Goal: Information Seeking & Learning: Find specific fact

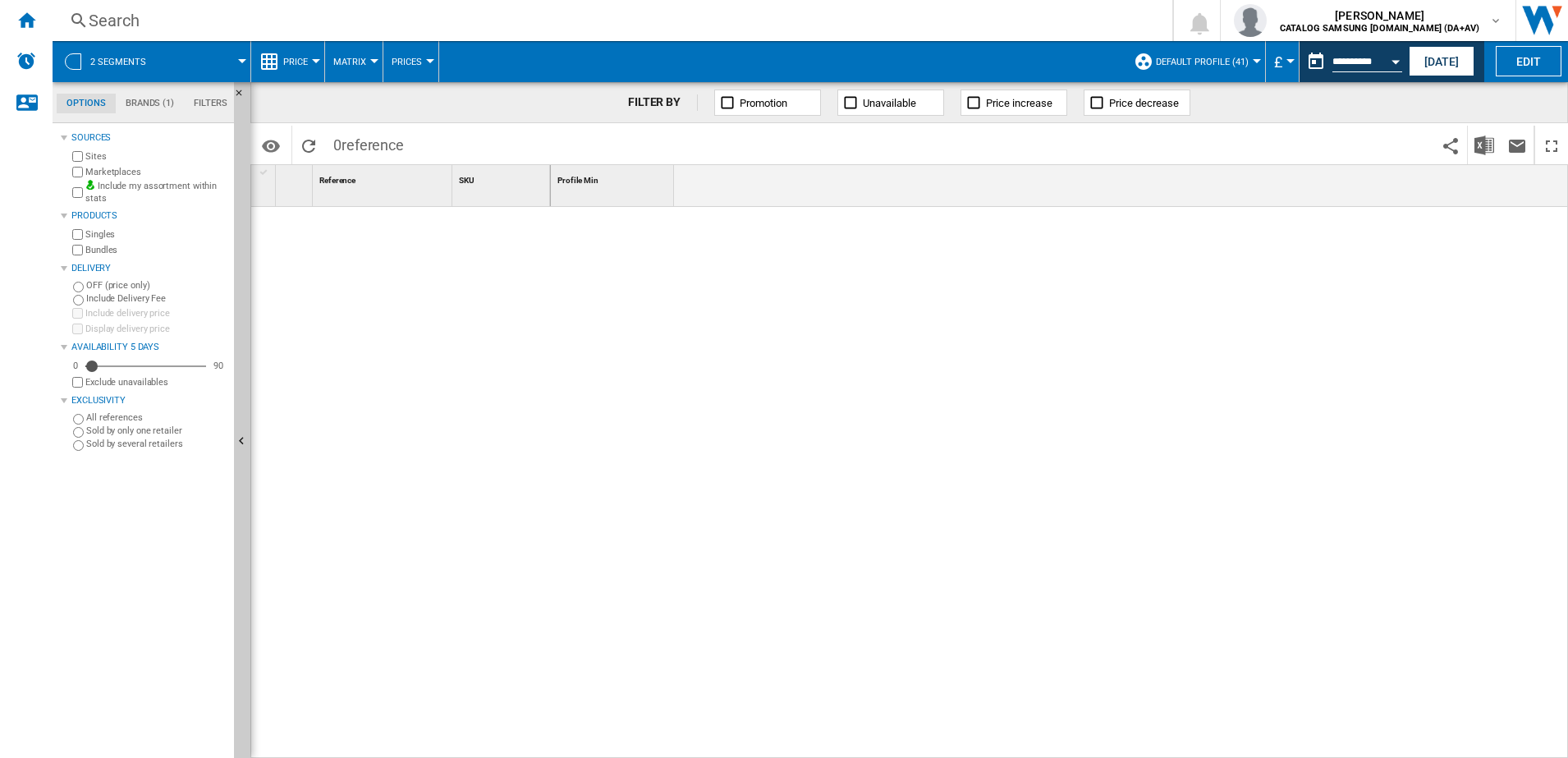
click at [173, 61] on span at bounding box center [205, 61] width 73 height 41
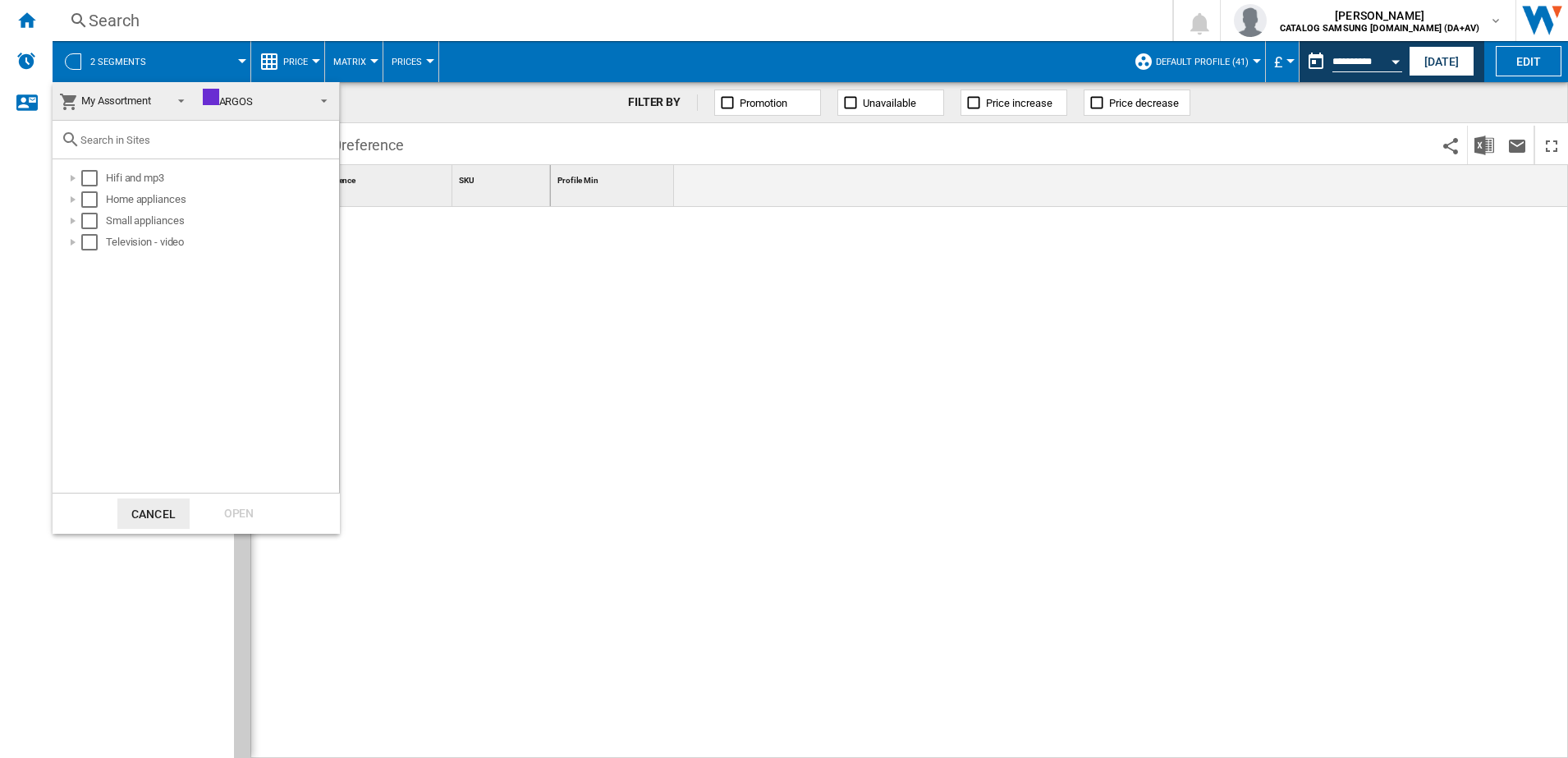
click at [208, 67] on md-backdrop at bounding box center [784, 379] width 1568 height 758
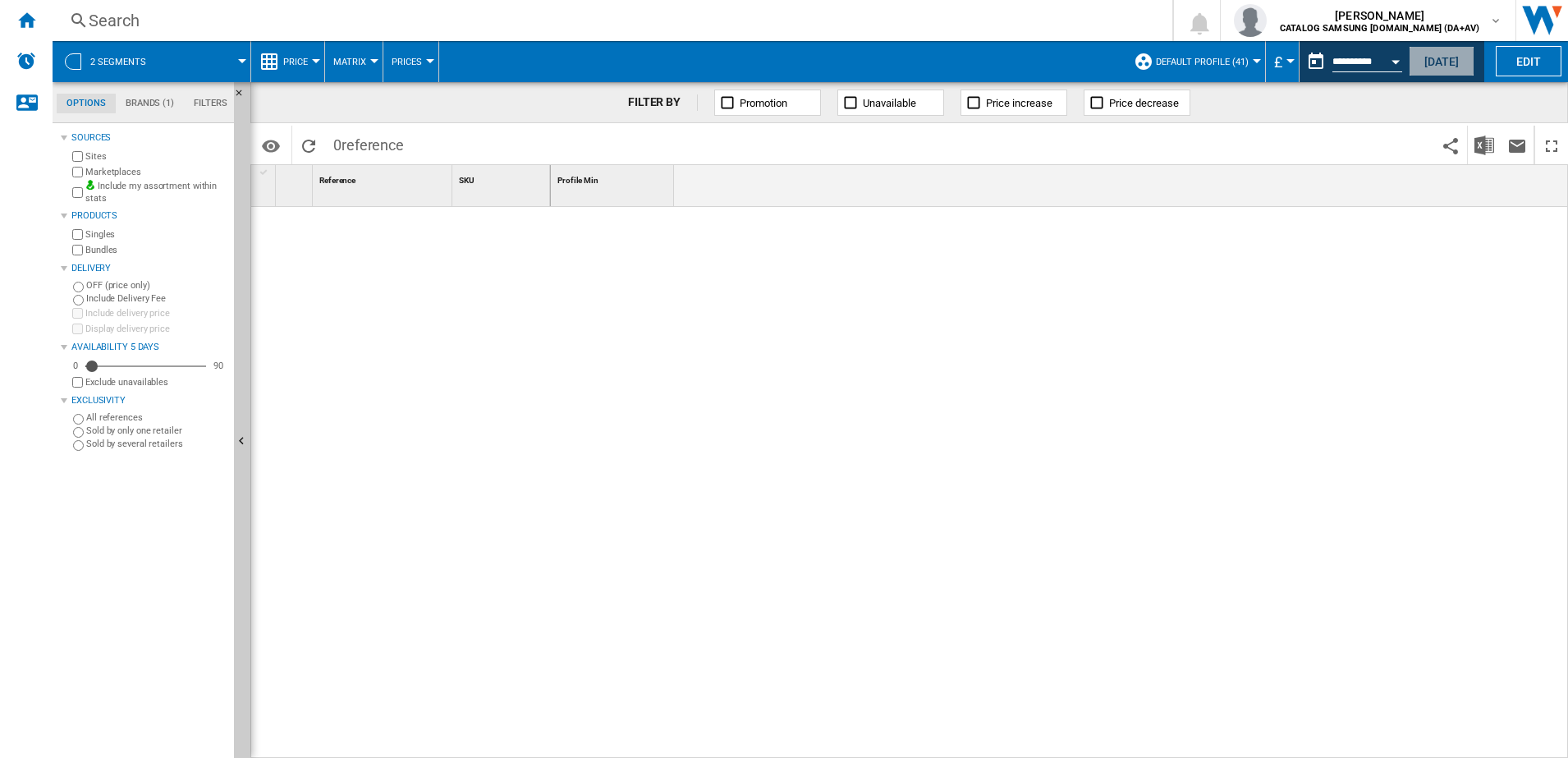
click at [1447, 58] on button "[DATE]" at bounding box center [1441, 61] width 66 height 31
click at [152, 101] on md-tab-item "Brands (1)" at bounding box center [149, 103] width 68 height 20
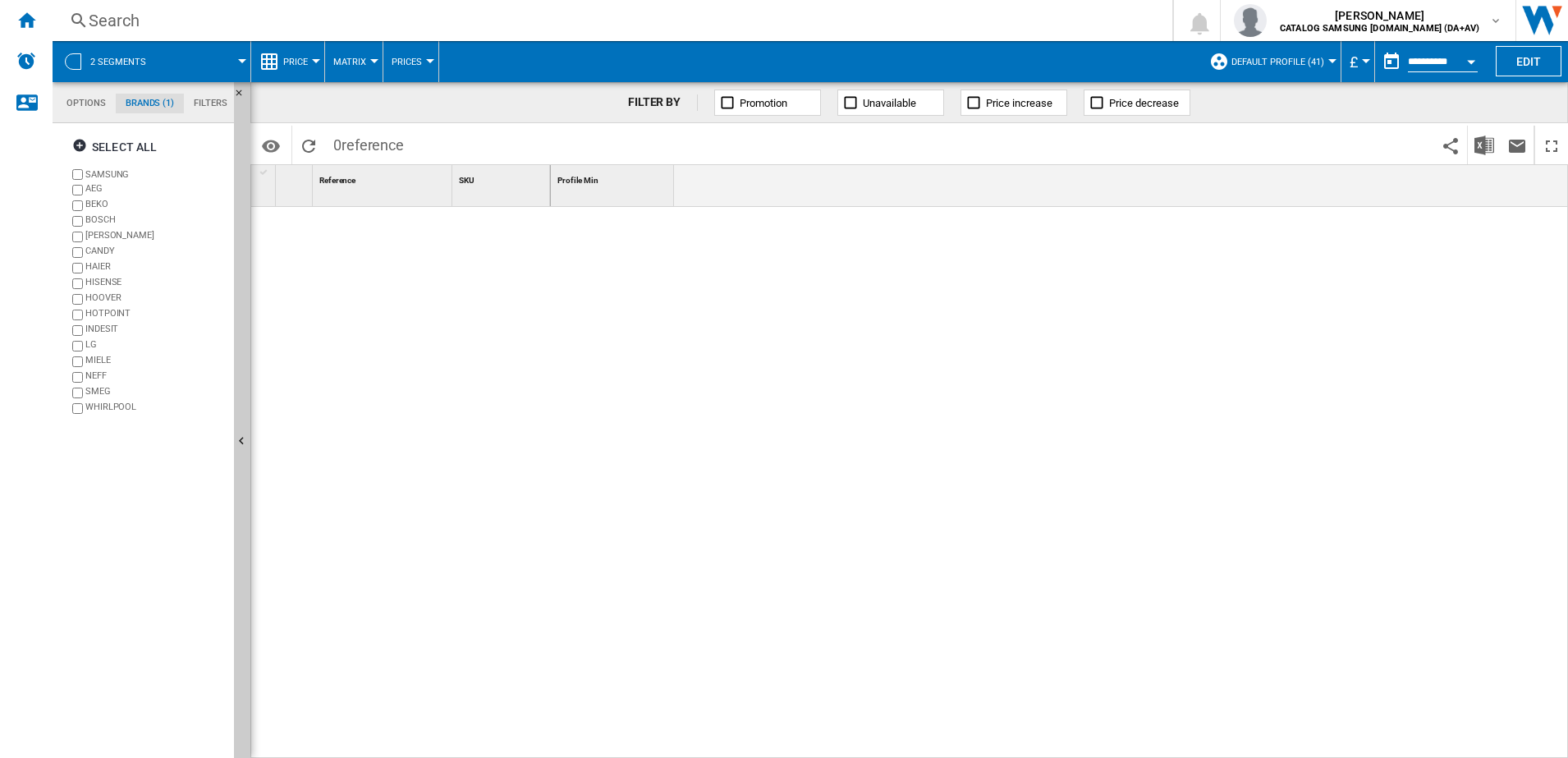
scroll to position [63, 0]
click at [100, 109] on md-tab-item "Options" at bounding box center [87, 103] width 59 height 20
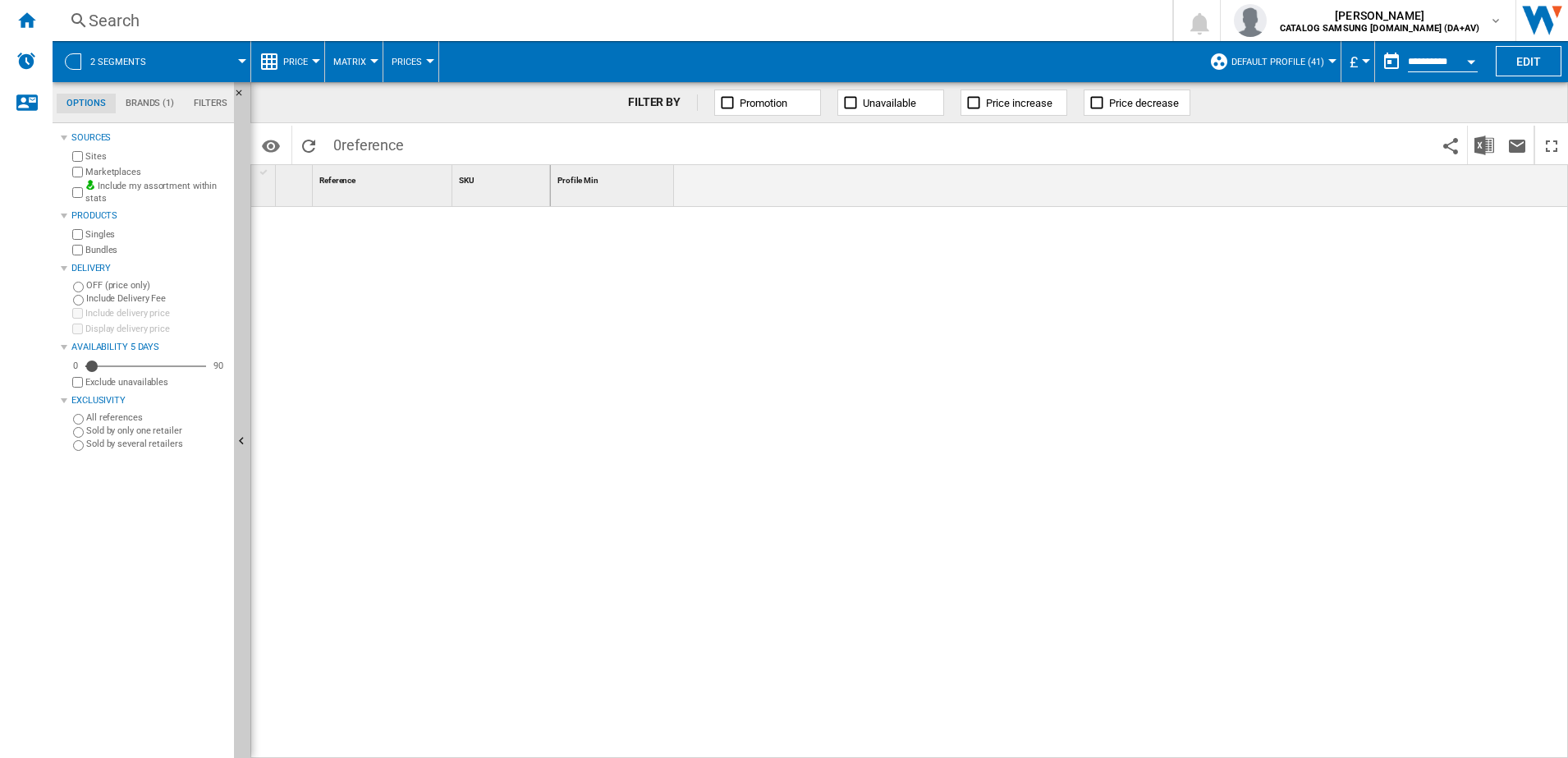
click at [206, 108] on md-tab-item "Filters" at bounding box center [210, 103] width 53 height 20
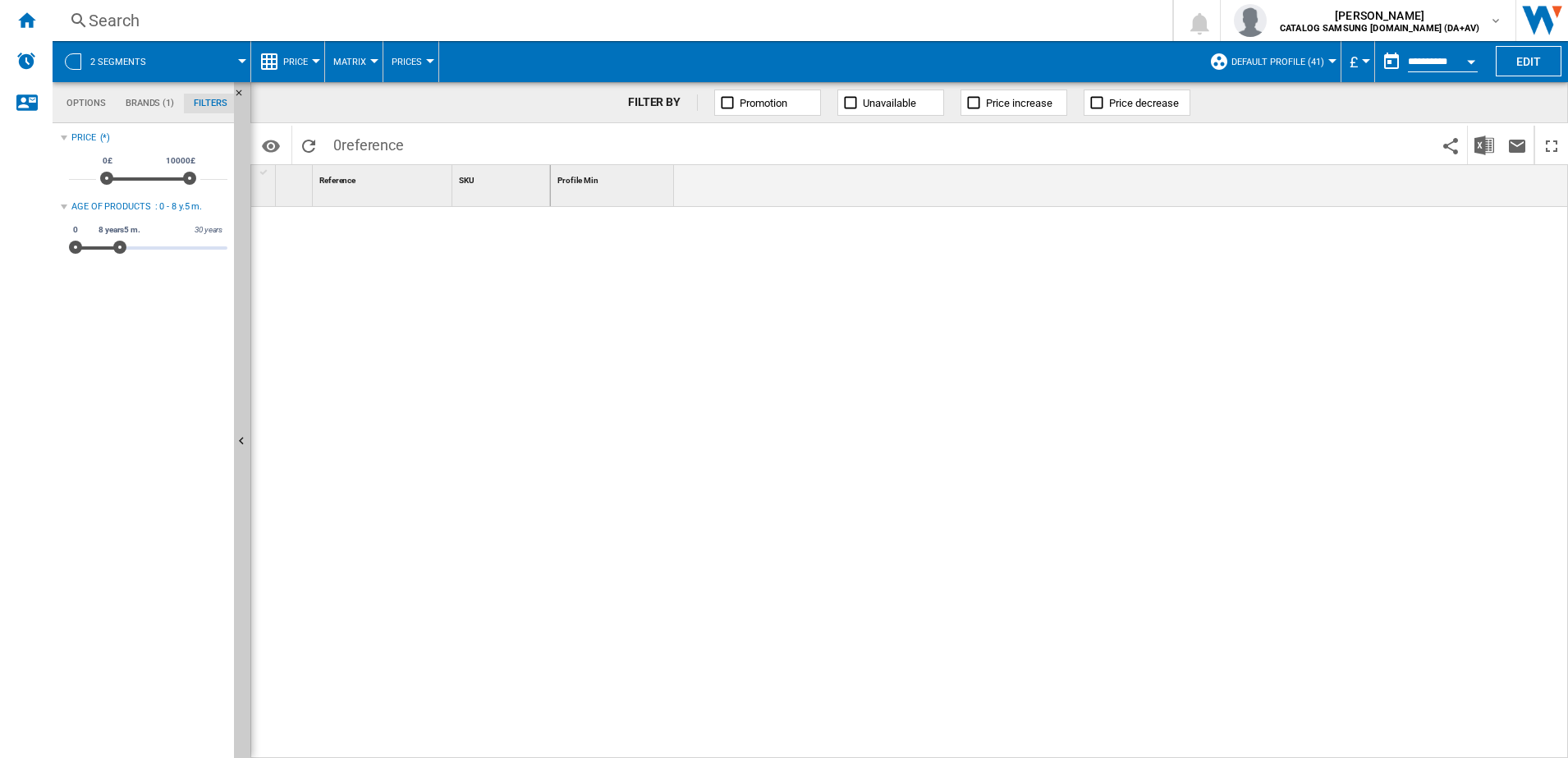
scroll to position [107, 0]
click at [72, 100] on md-tab-item "Options" at bounding box center [87, 103] width 59 height 20
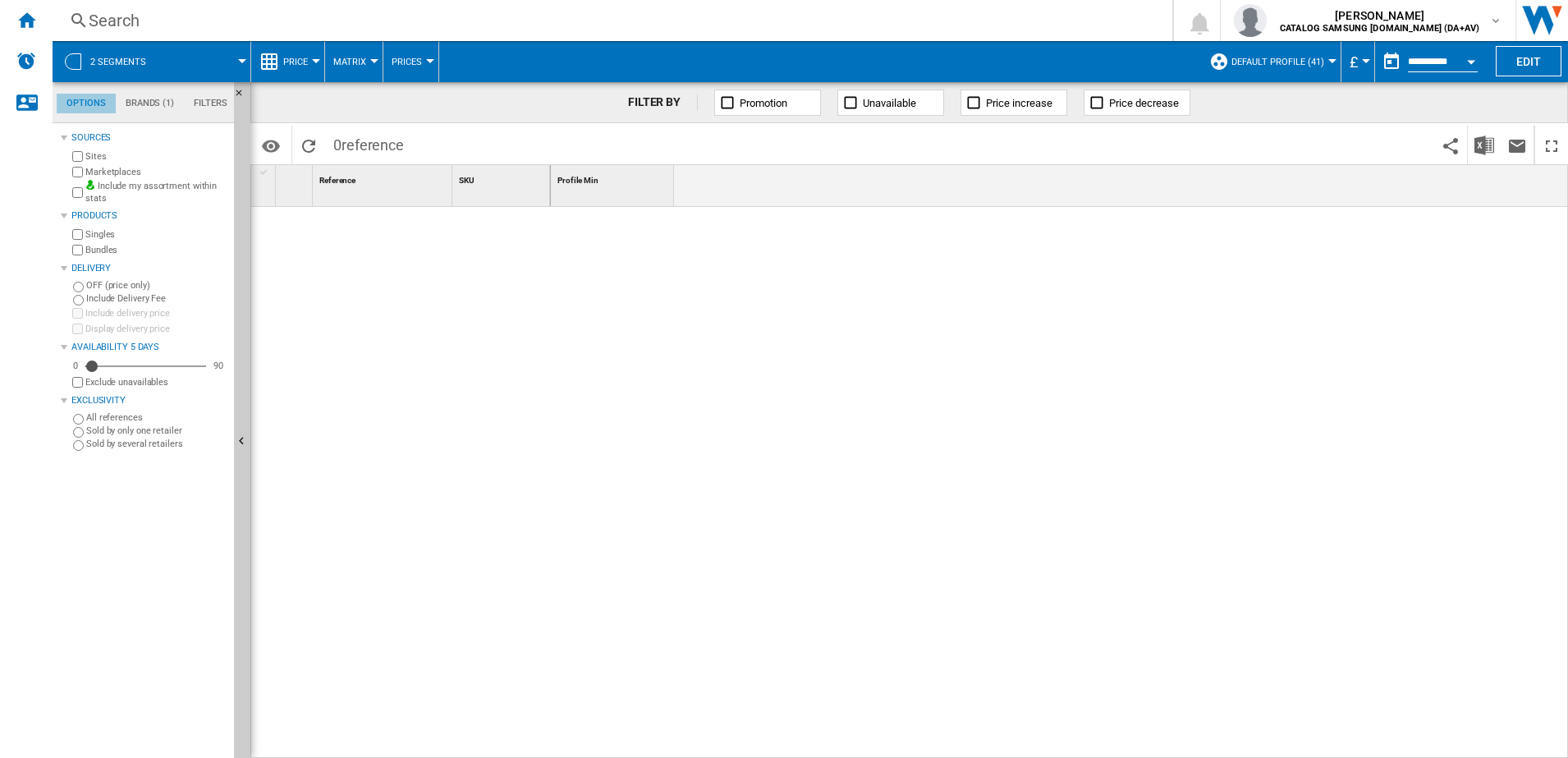
scroll to position [20, 0]
click at [119, 65] on span "2 segments" at bounding box center [118, 62] width 56 height 10
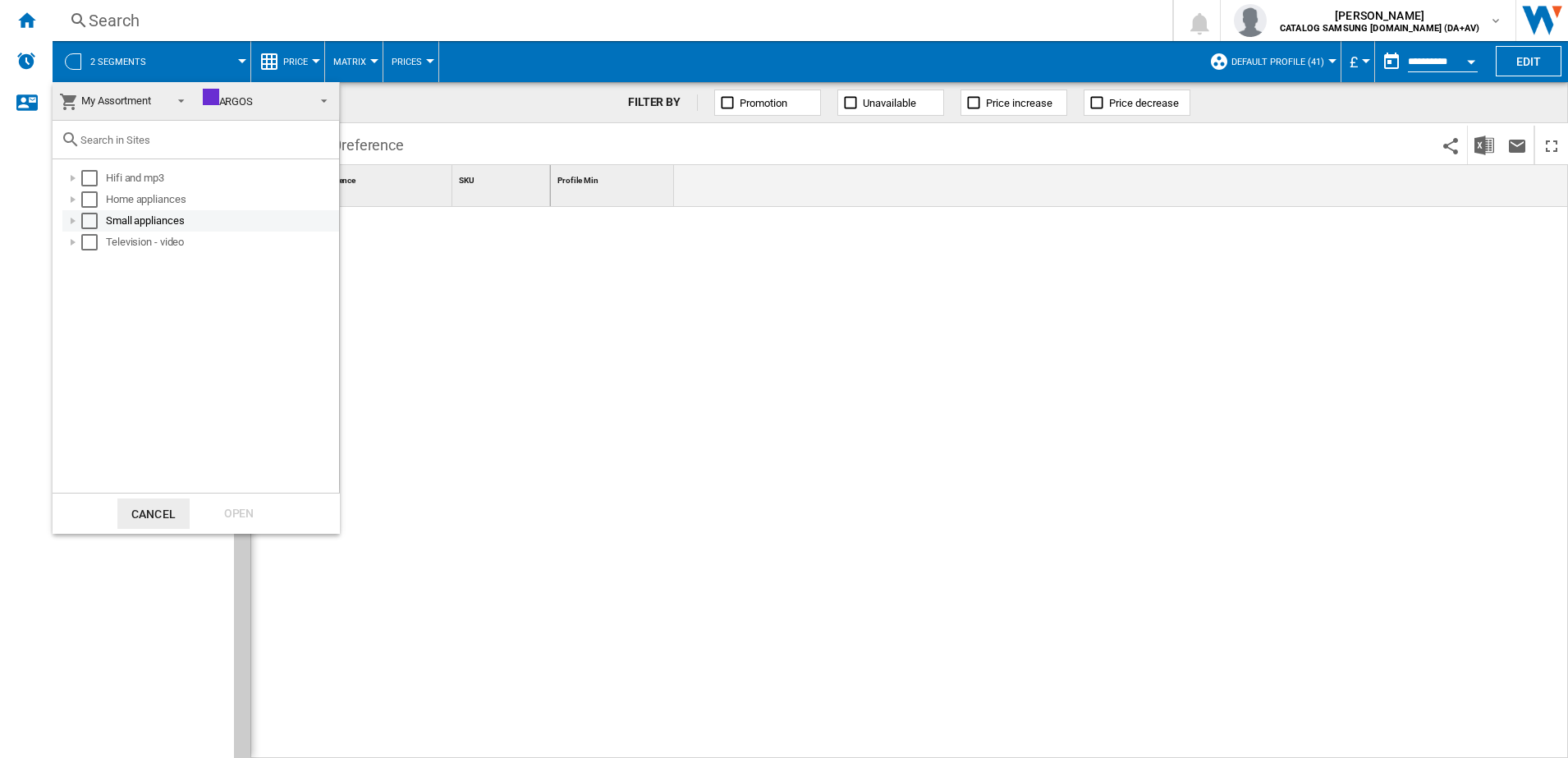
click at [74, 213] on div at bounding box center [73, 220] width 17 height 17
click at [87, 242] on div at bounding box center [91, 242] width 17 height 17
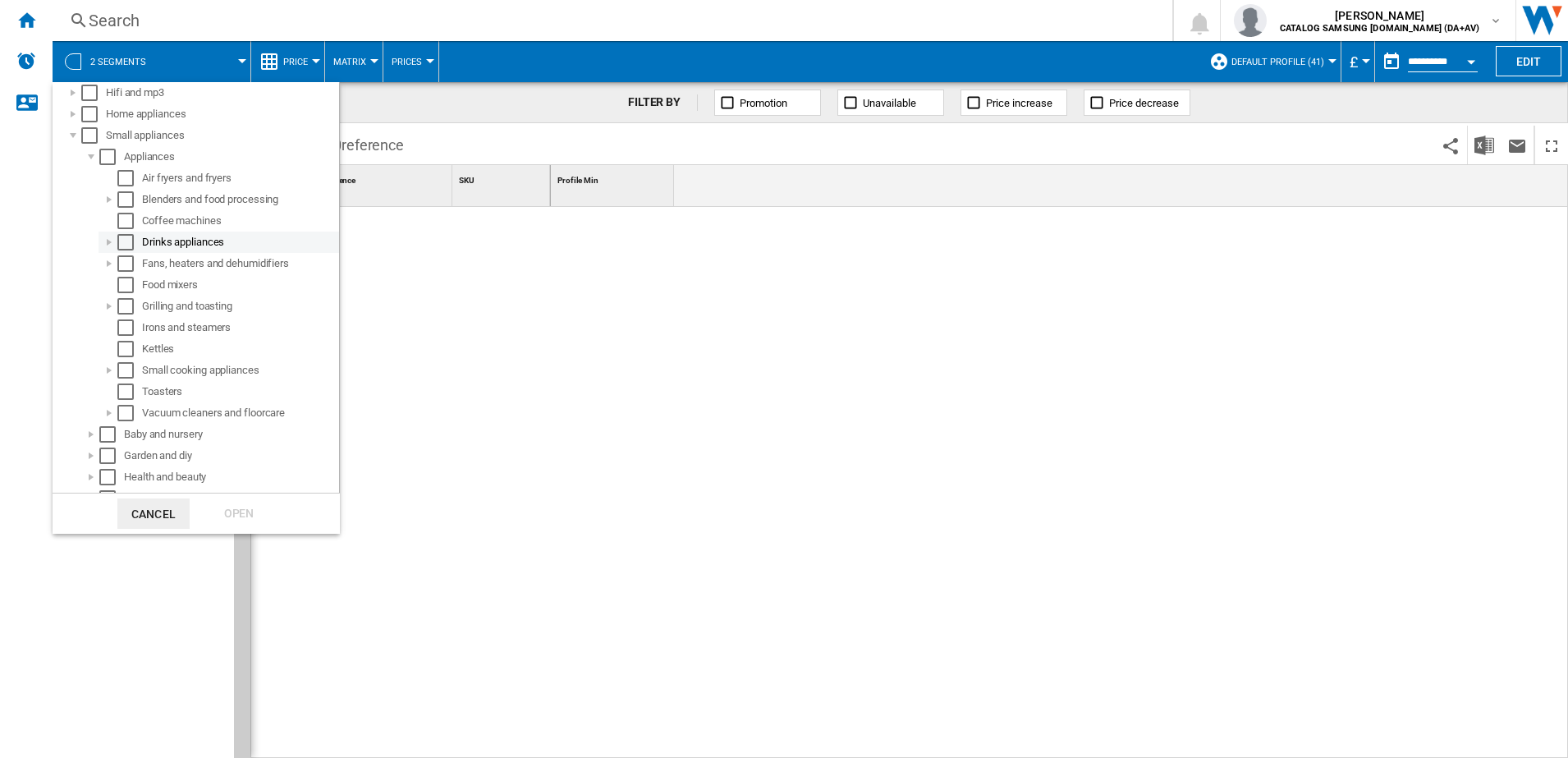
scroll to position [98, 0]
click at [113, 397] on div at bounding box center [109, 400] width 17 height 17
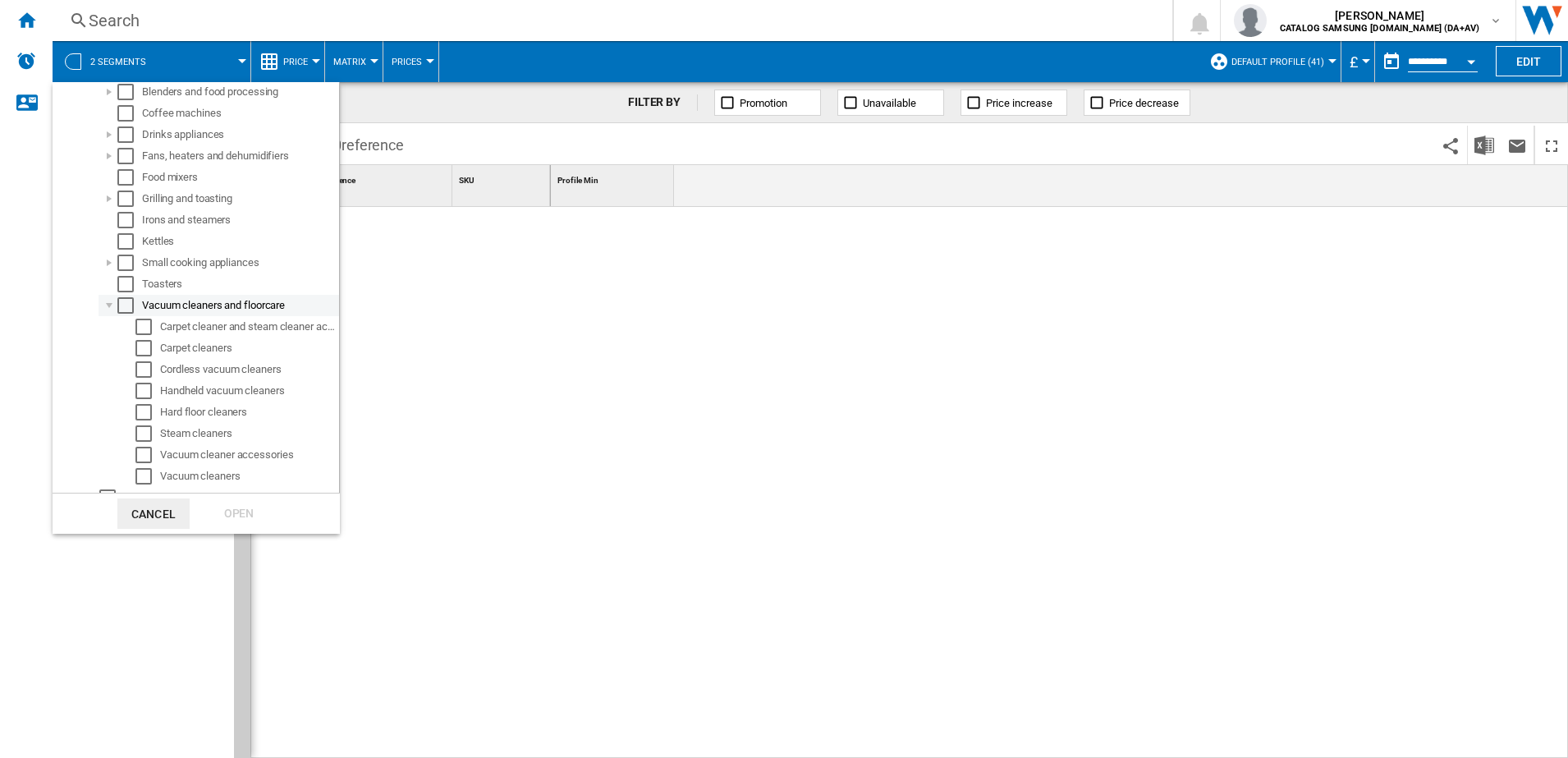
scroll to position [196, 0]
click at [148, 393] on div "Select" at bounding box center [143, 388] width 17 height 17
click at [219, 511] on div "Open" at bounding box center [239, 513] width 73 height 31
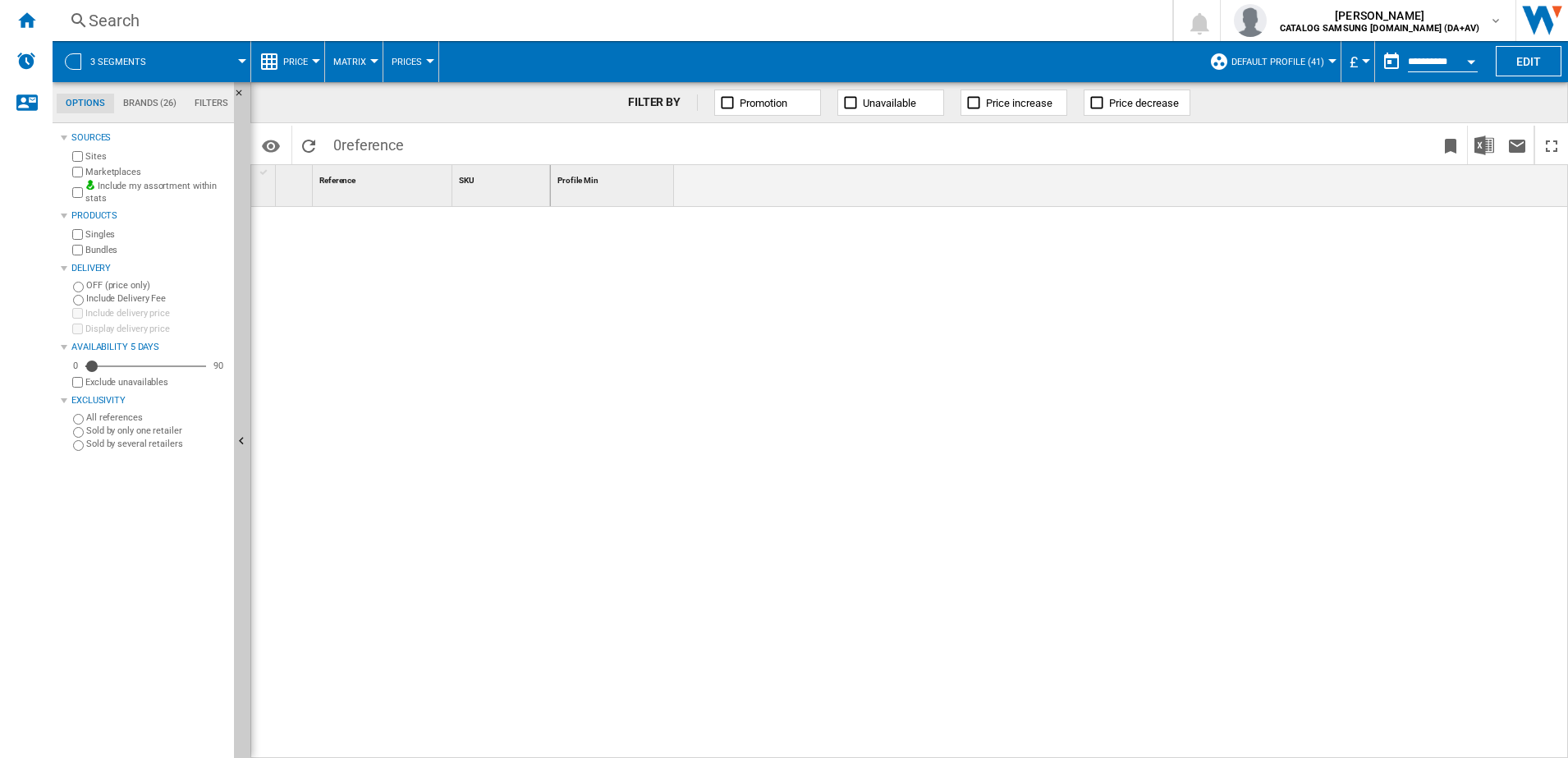
click at [140, 106] on md-tab-item "Brands (26)" at bounding box center [150, 103] width 72 height 20
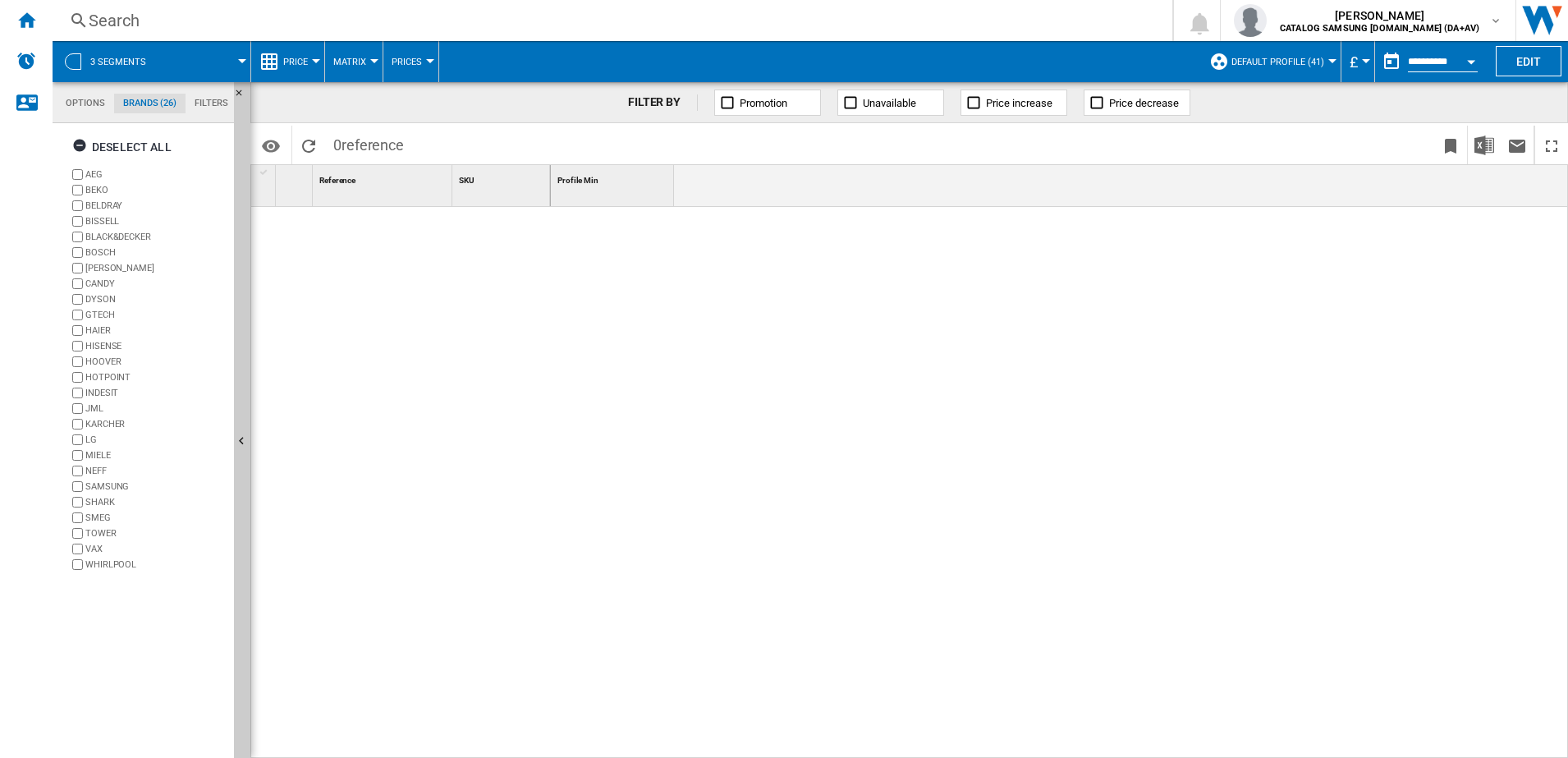
scroll to position [63, 0]
click at [80, 151] on ng-md-icon "button" at bounding box center [82, 148] width 20 height 20
click at [98, 487] on label "SAMSUNG" at bounding box center [156, 486] width 142 height 12
click at [91, 105] on md-tab-item "Options" at bounding box center [87, 103] width 59 height 20
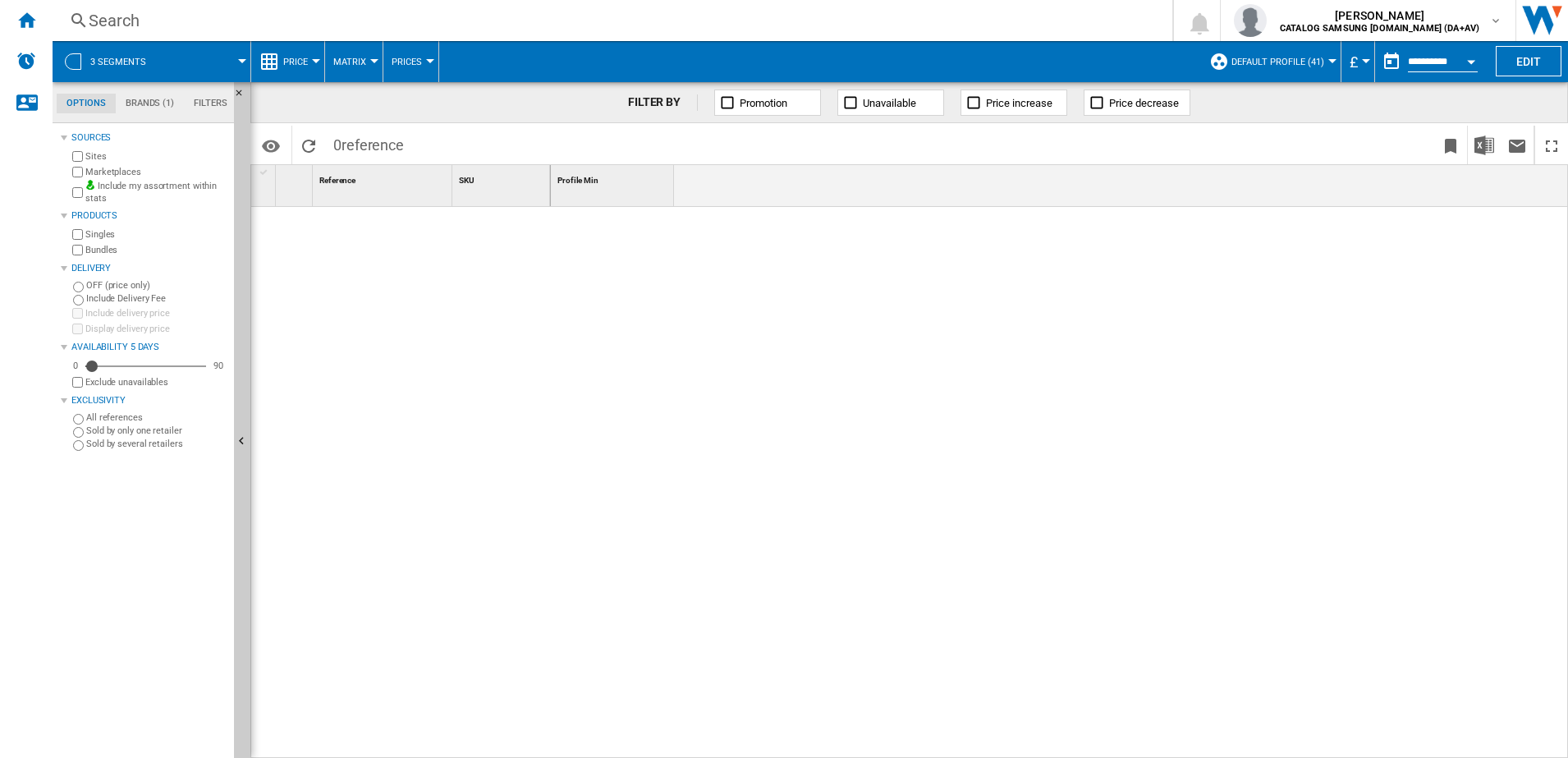
scroll to position [20, 0]
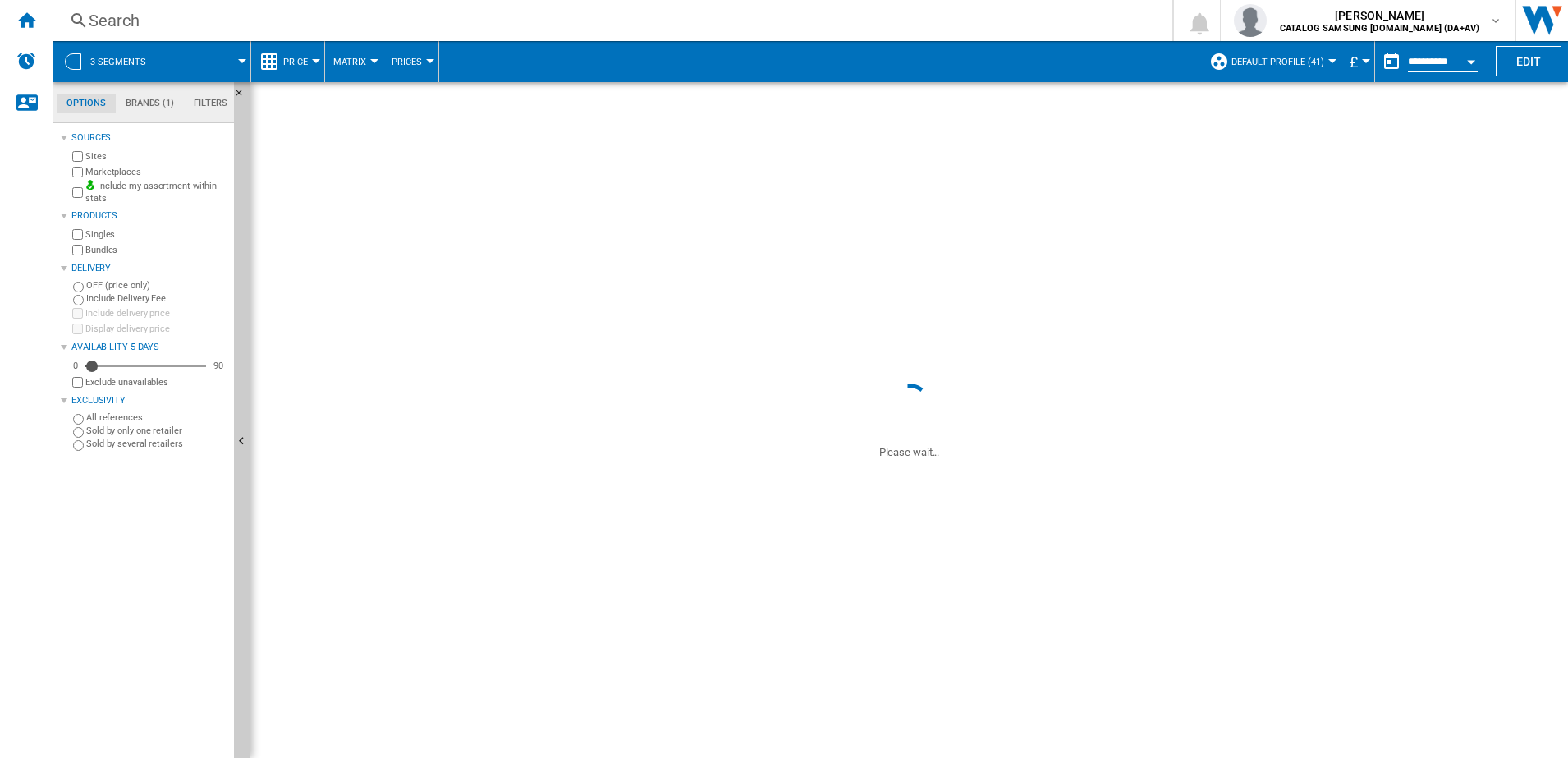
click at [73, 60] on div at bounding box center [73, 61] width 17 height 17
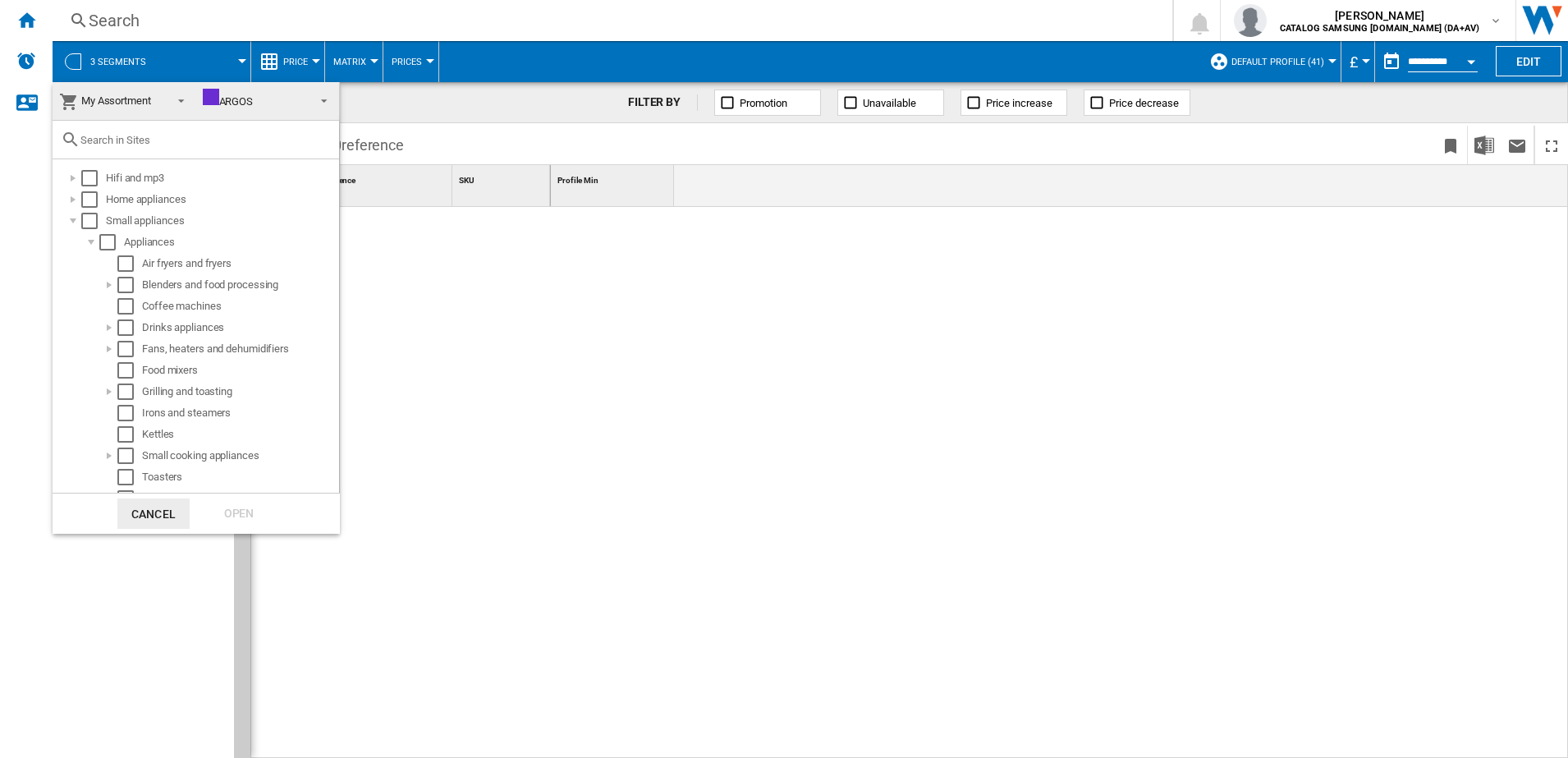
click at [568, 364] on md-backdrop at bounding box center [784, 379] width 1568 height 758
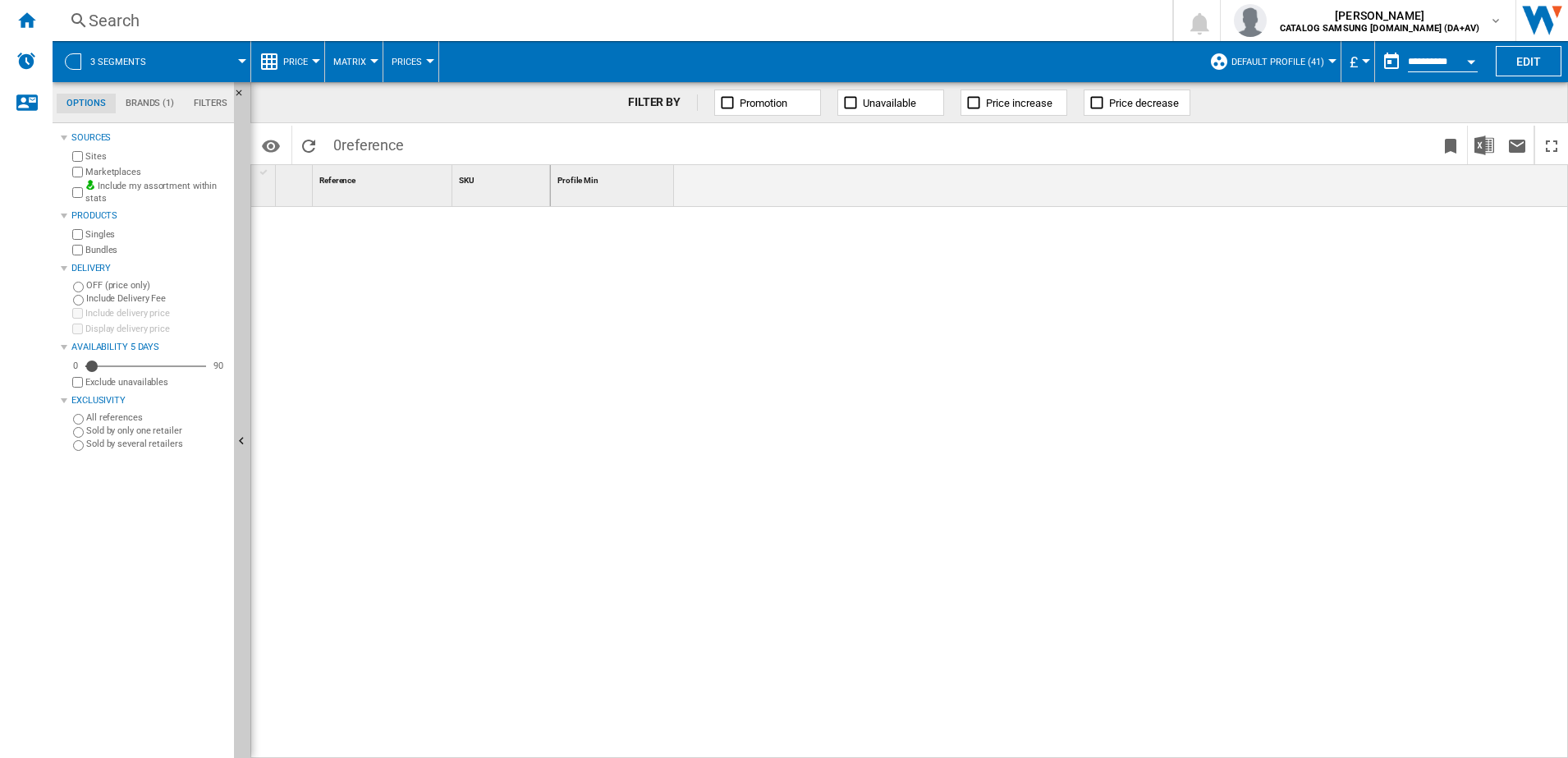
click at [91, 23] on div "Search" at bounding box center [608, 20] width 1041 height 23
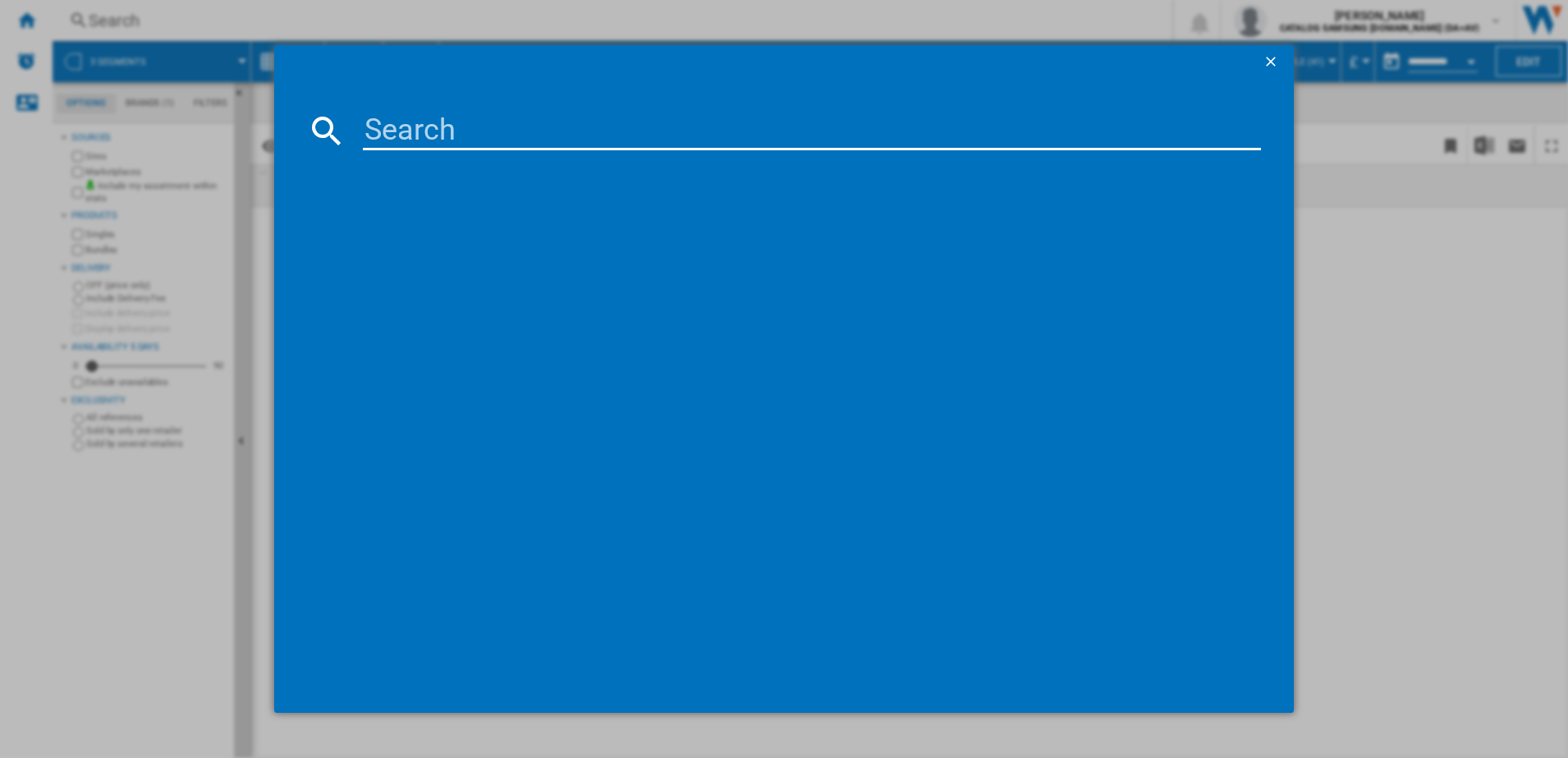
click at [142, 22] on div at bounding box center [784, 379] width 1568 height 758
click at [457, 136] on input at bounding box center [812, 130] width 898 height 39
paste input "VS15A60AGR5/EU"
type input "VS15A60AGR5/EU"
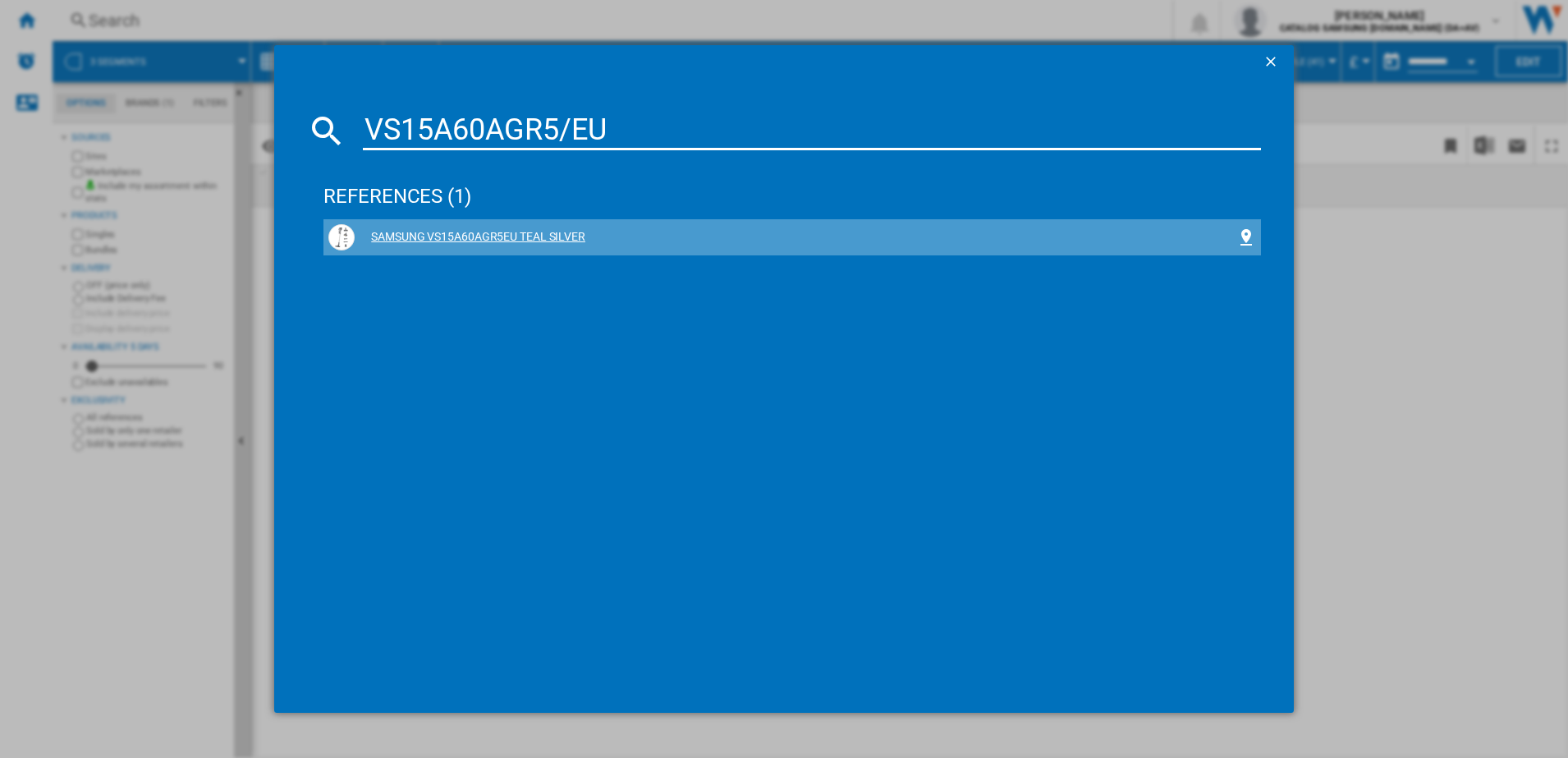
click at [538, 236] on div "SAMSUNG VS15A60AGR5EU TEAL SILVER" at bounding box center [795, 237] width 882 height 17
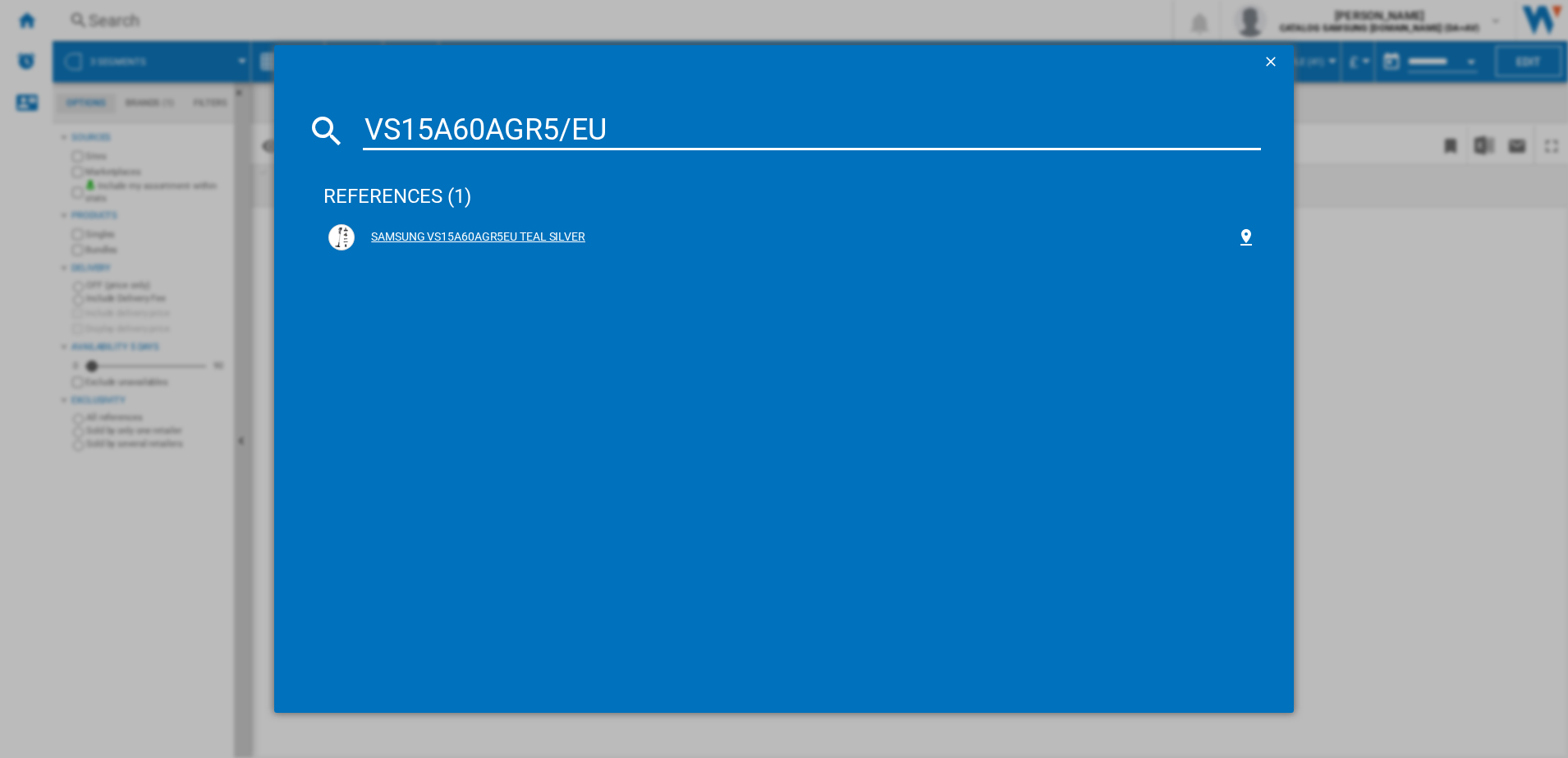
click at [377, 237] on div "SAMSUNG VS15A60AGR5EU TEAL SILVER" at bounding box center [795, 237] width 882 height 17
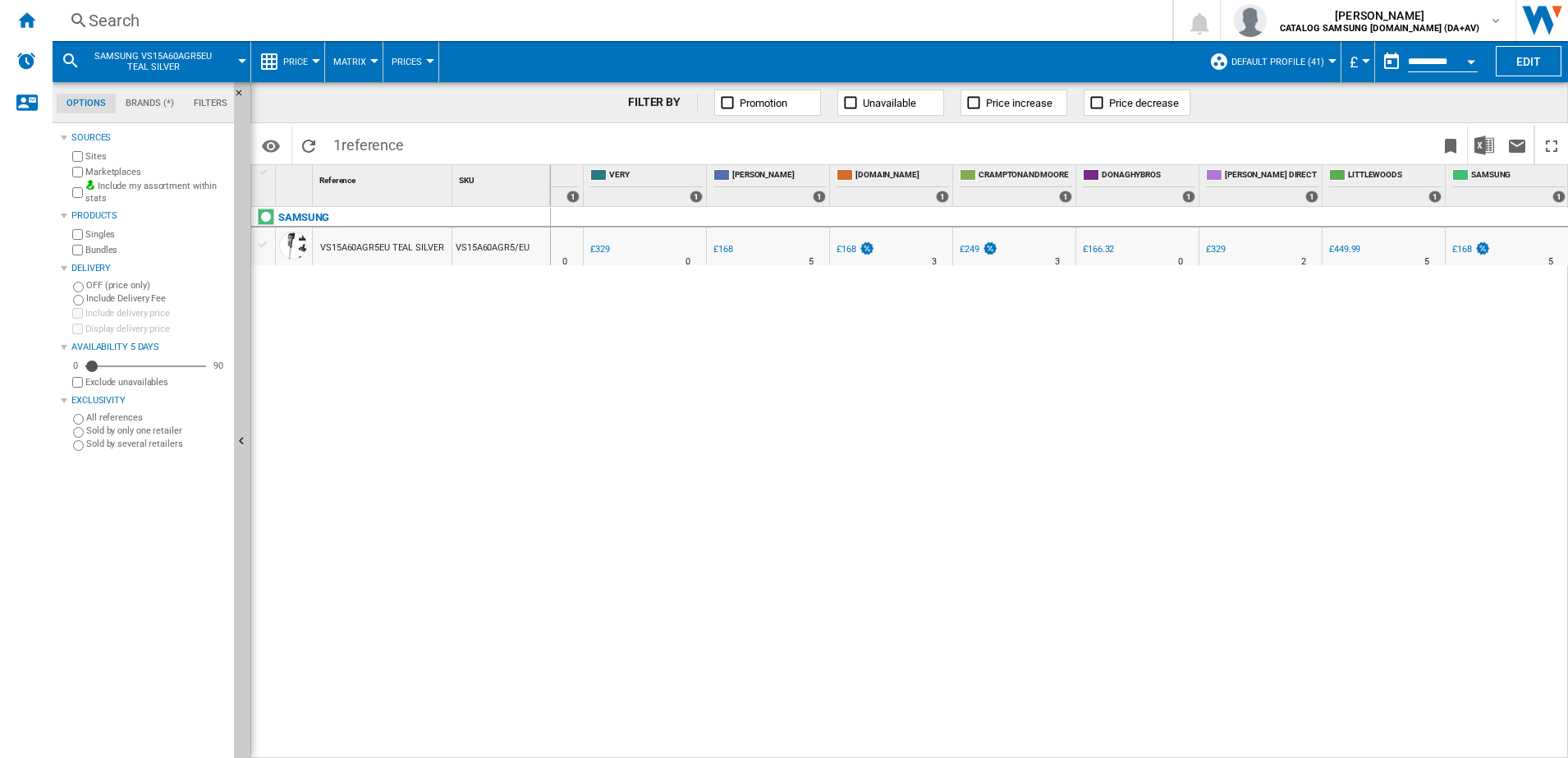
click at [1460, 252] on div "£168" at bounding box center [1462, 249] width 20 height 10
click at [845, 251] on div "£168" at bounding box center [846, 249] width 20 height 10
click at [726, 253] on div "£168" at bounding box center [723, 249] width 20 height 10
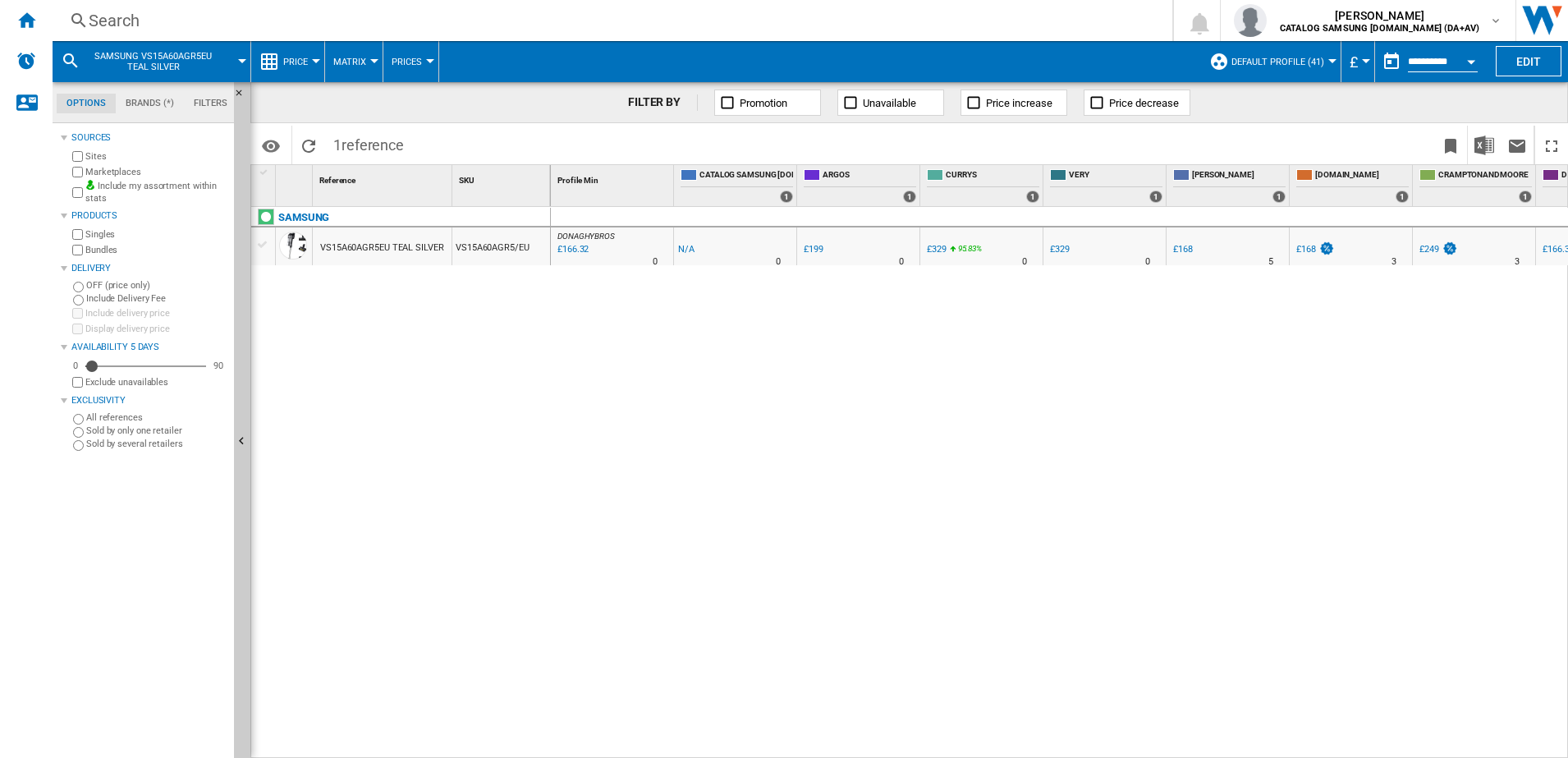
click at [167, 17] on div "Search" at bounding box center [608, 20] width 1041 height 23
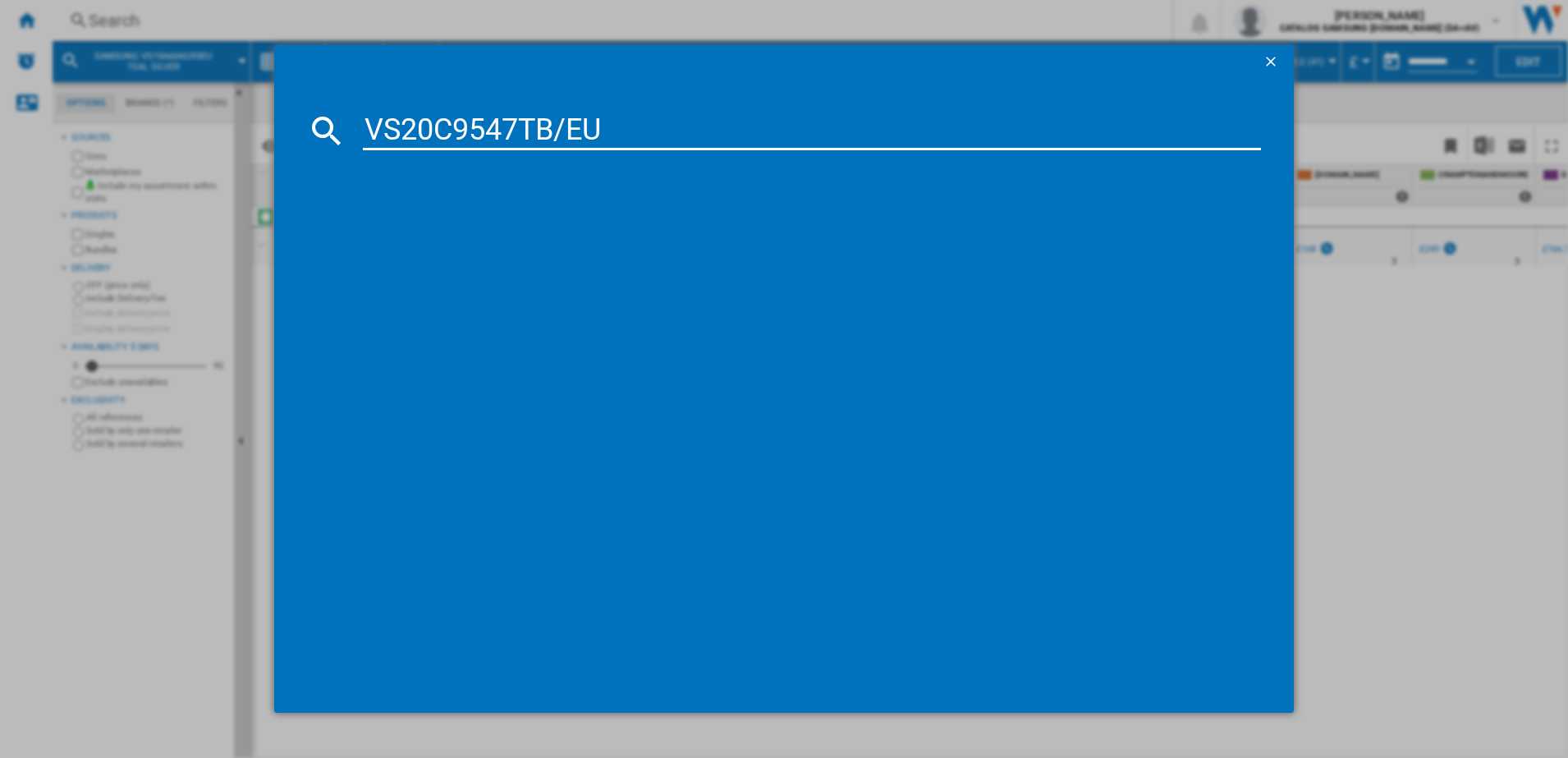
type input "VS20C9547TB/EU"
click at [461, 230] on div "SAMSUNG VS20C9547TBEU MIDNIGHT BLUE" at bounding box center [795, 237] width 882 height 17
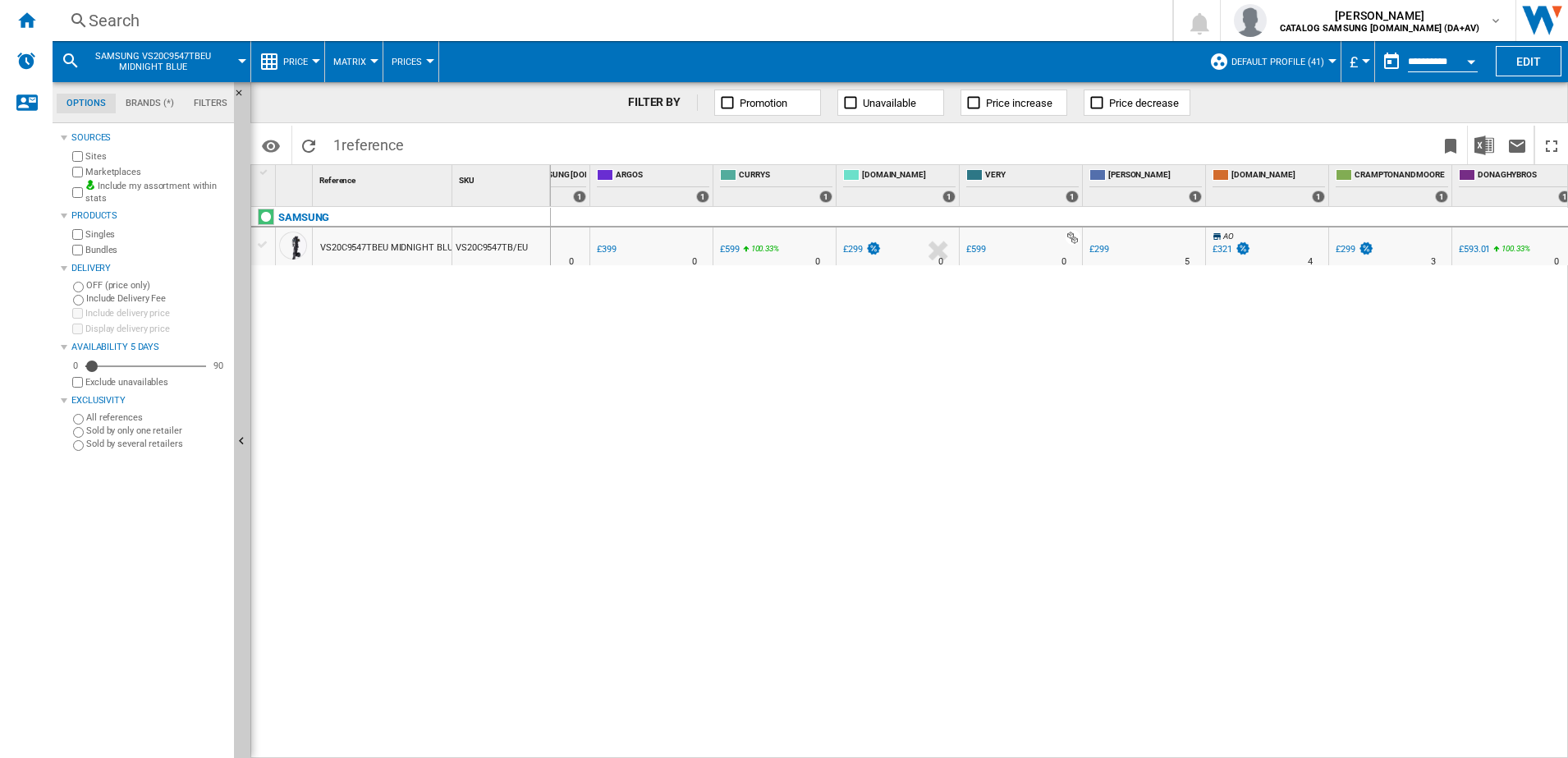
scroll to position [0, 212]
click at [142, 27] on div "Search" at bounding box center [608, 20] width 1041 height 23
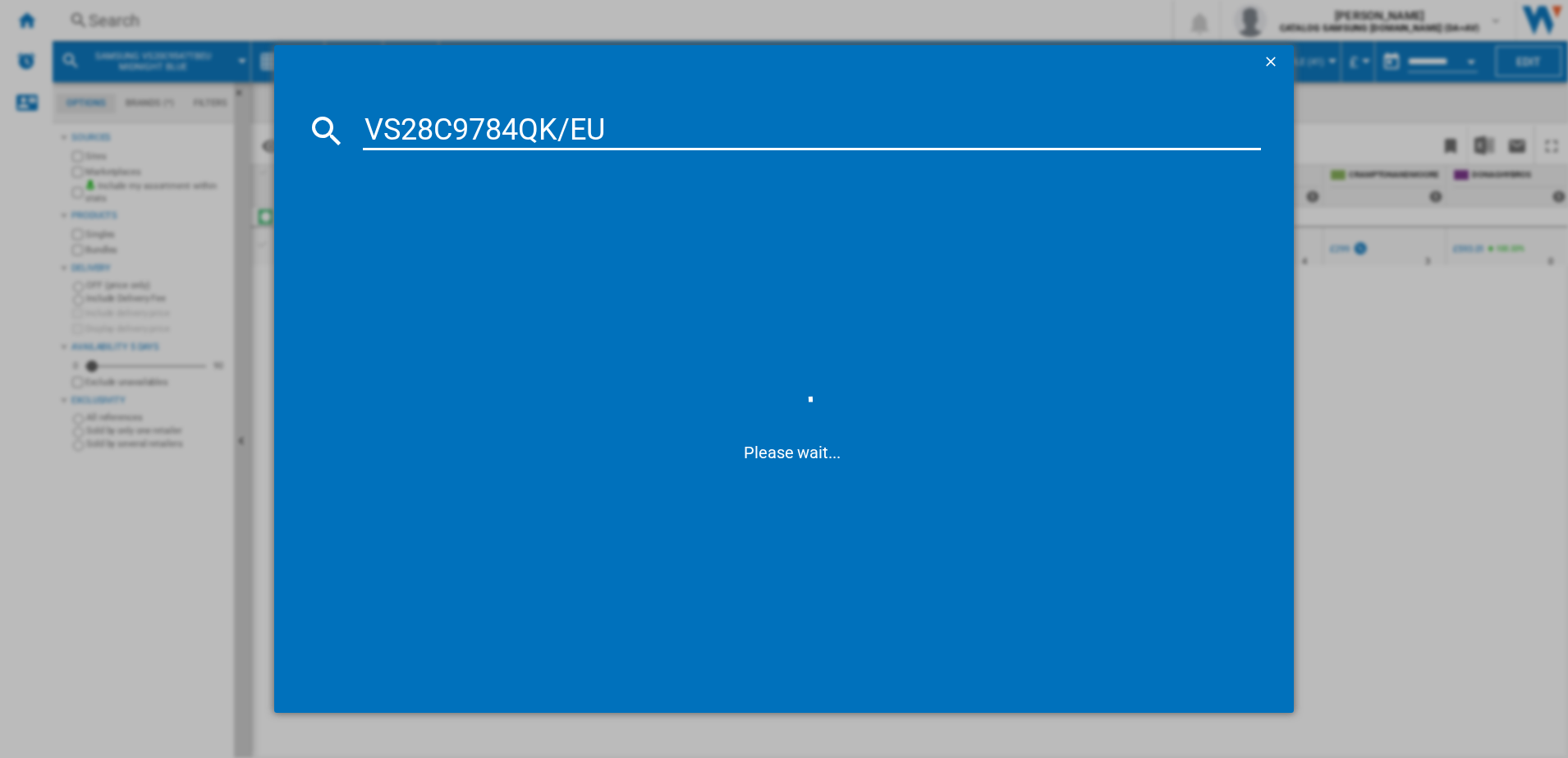
type input "VS28C9784QK/EU"
click at [614, 258] on div "SAMSUNG BESPOKE JET AI VS28C9784QK BLACK" at bounding box center [792, 255] width 938 height 73
click at [601, 234] on div "SAMSUNG BESPOKE JET AI VS28C9784QK BLACK" at bounding box center [795, 237] width 882 height 17
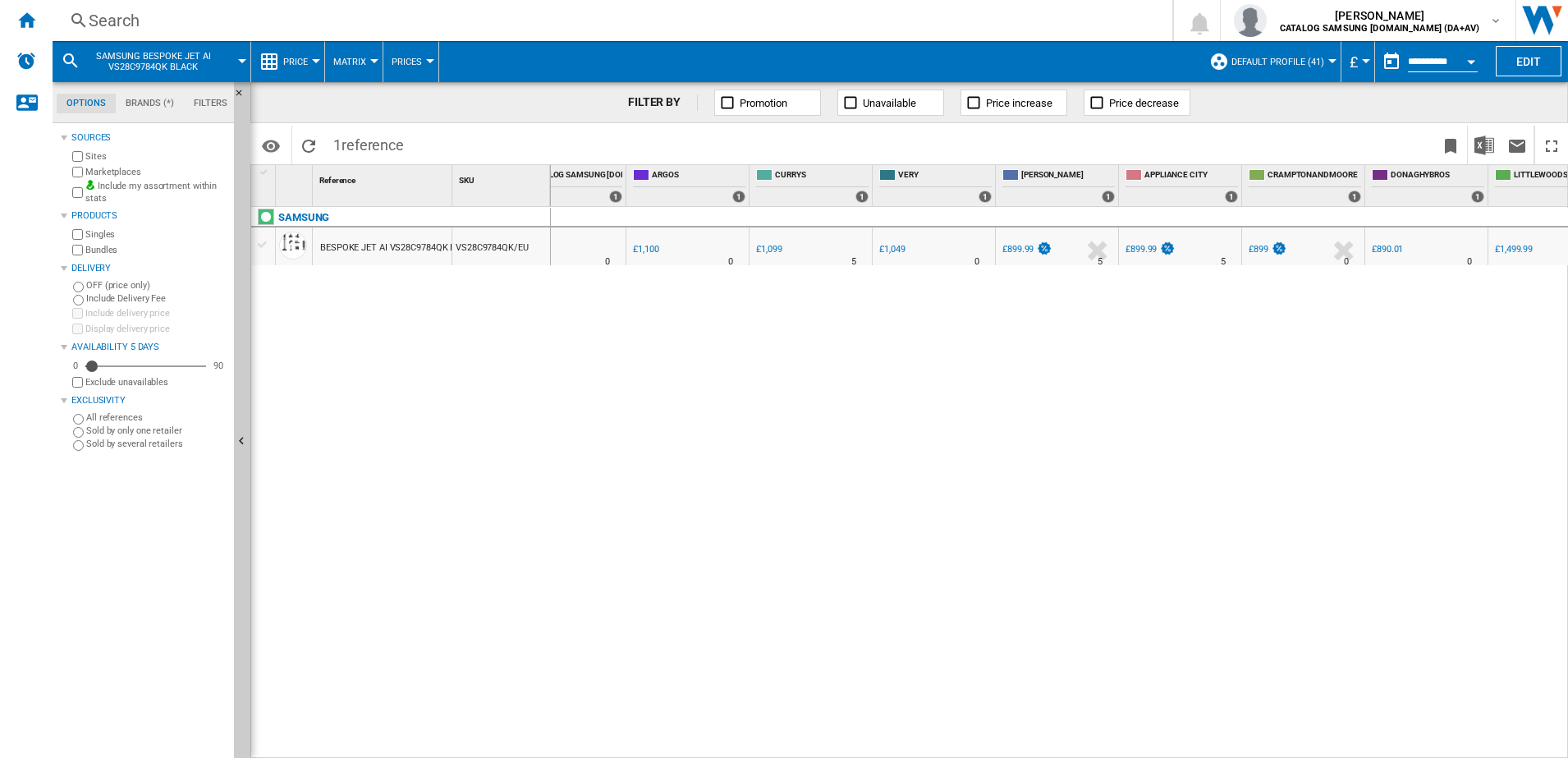
scroll to position [0, 200]
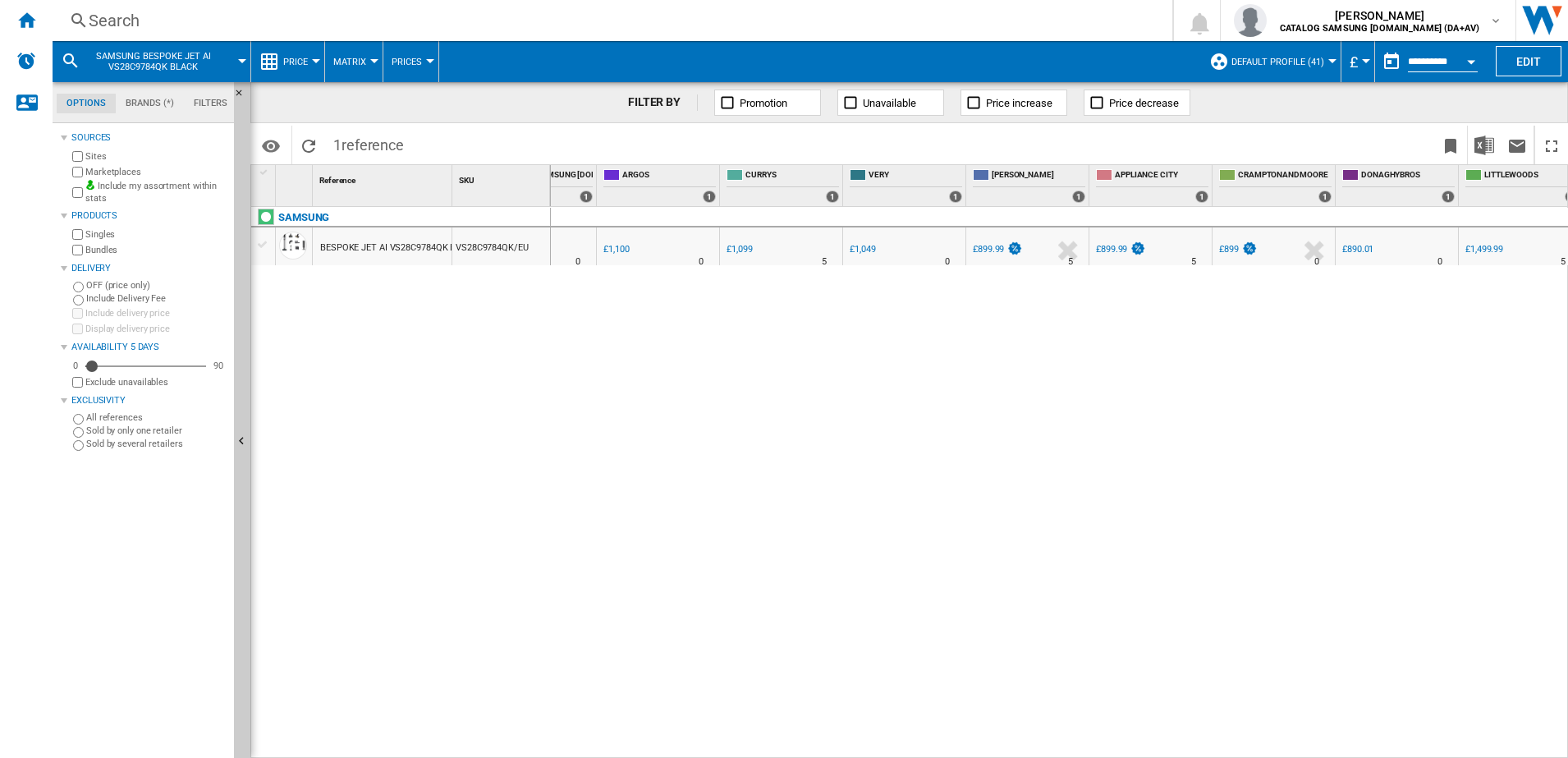
click at [1020, 343] on div "DONAGHYBROS : UK DONAGHYBROS -1.0 % £890.01 % N/A 0 DONAGHYBROS : UK DONAGHYBRO…" at bounding box center [1059, 483] width 1018 height 552
click at [1009, 379] on div "DONAGHYBROS : UK DONAGHYBROS -1.0 % £890.01 % N/A 0 DONAGHYBROS : UK DONAGHYBRO…" at bounding box center [1059, 483] width 1018 height 552
click at [104, 11] on div "Search" at bounding box center [608, 20] width 1041 height 23
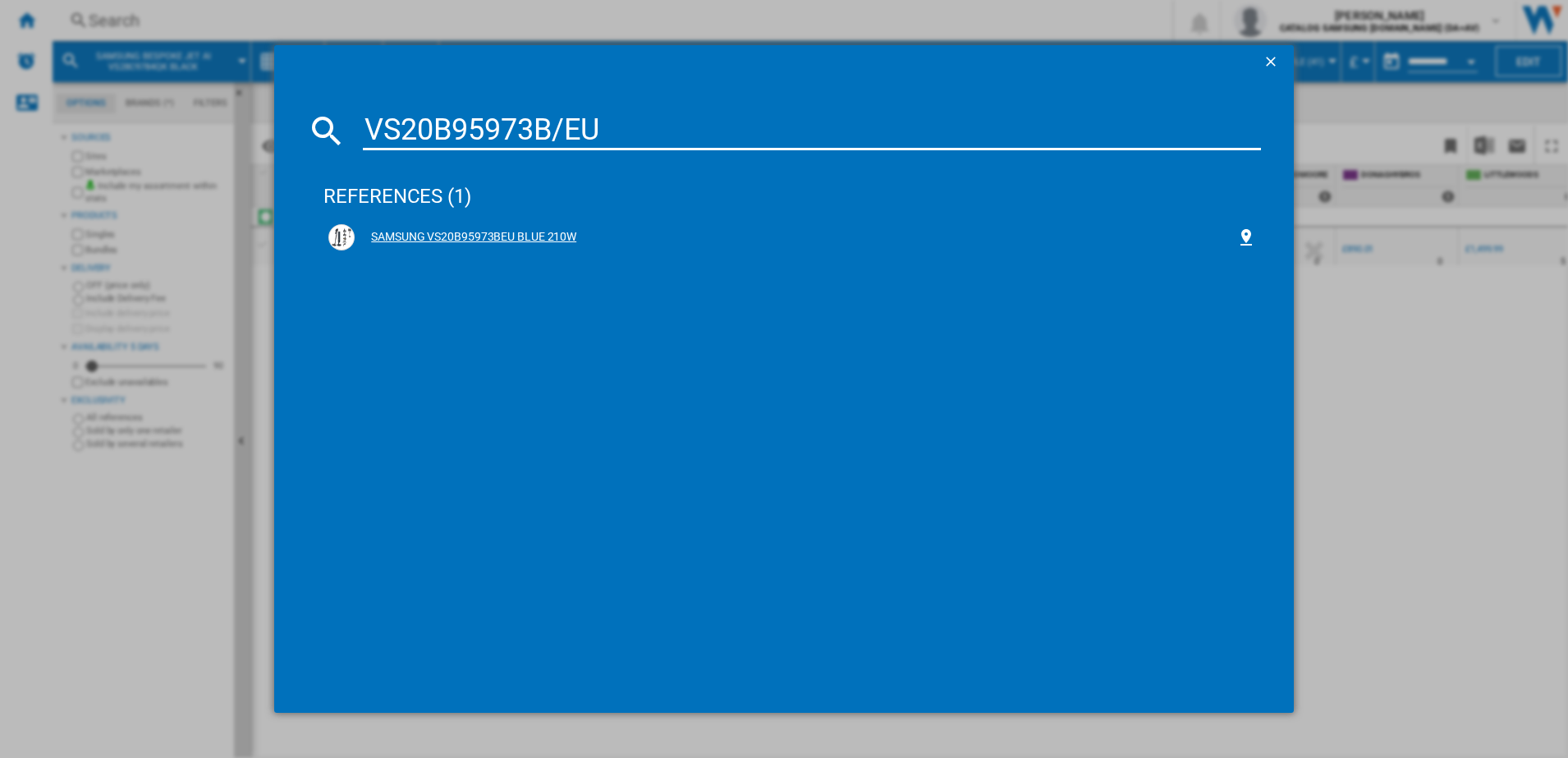
type input "VS20B95973B/EU"
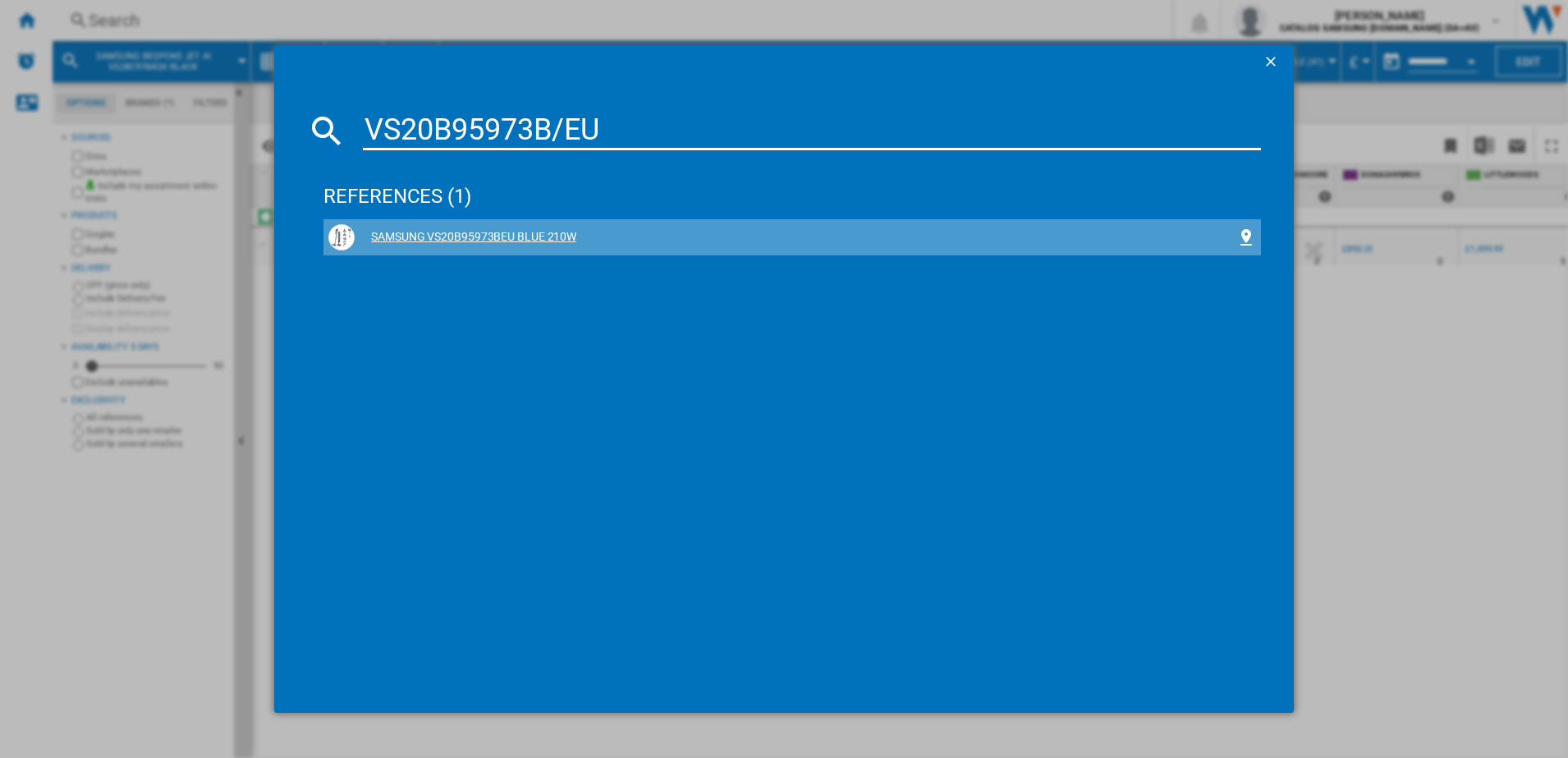
click at [457, 243] on div "SAMSUNG VS20B95973BEU BLUE 210W" at bounding box center [795, 237] width 882 height 17
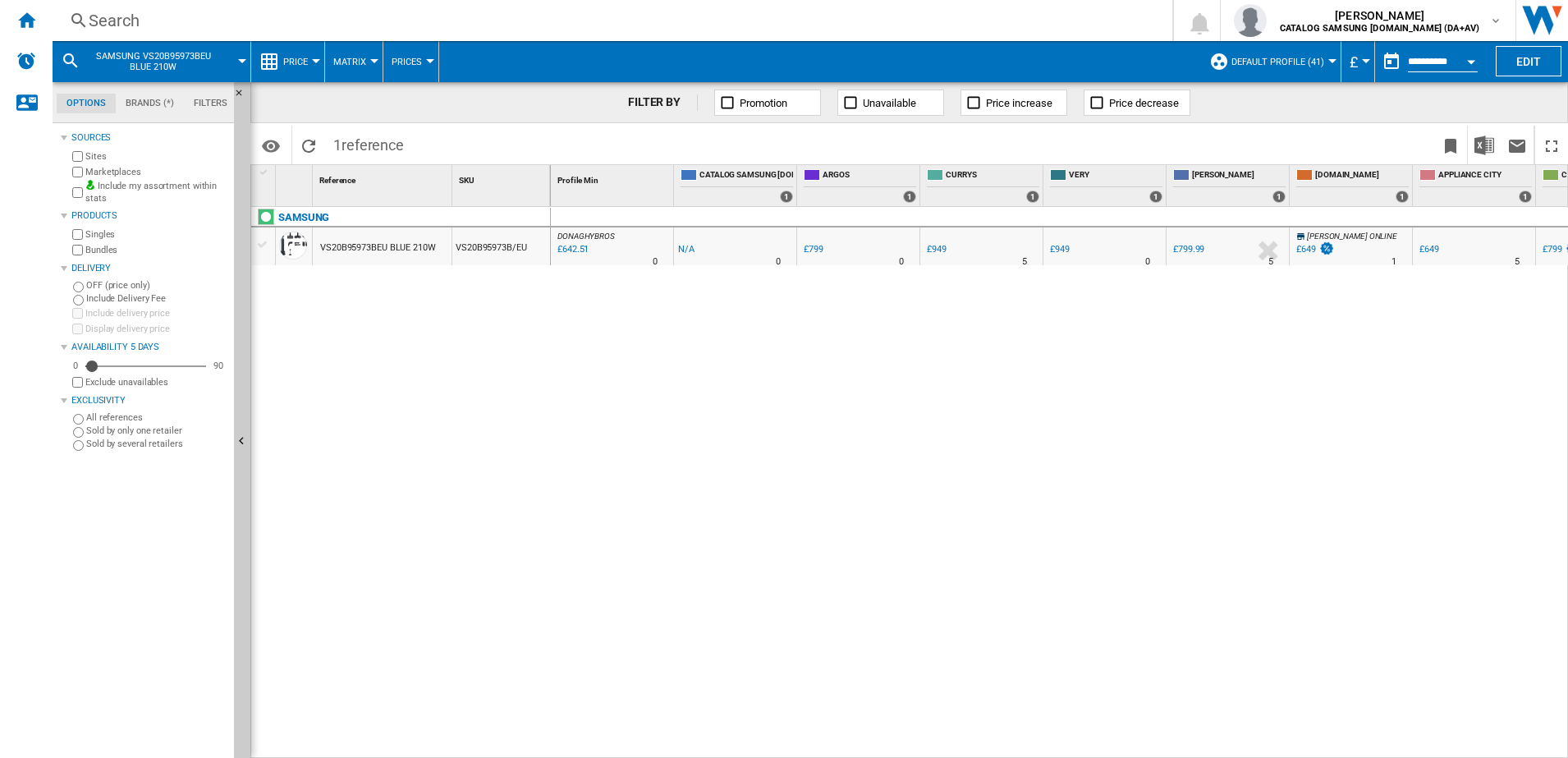
click at [130, 19] on div "Search" at bounding box center [608, 20] width 1041 height 23
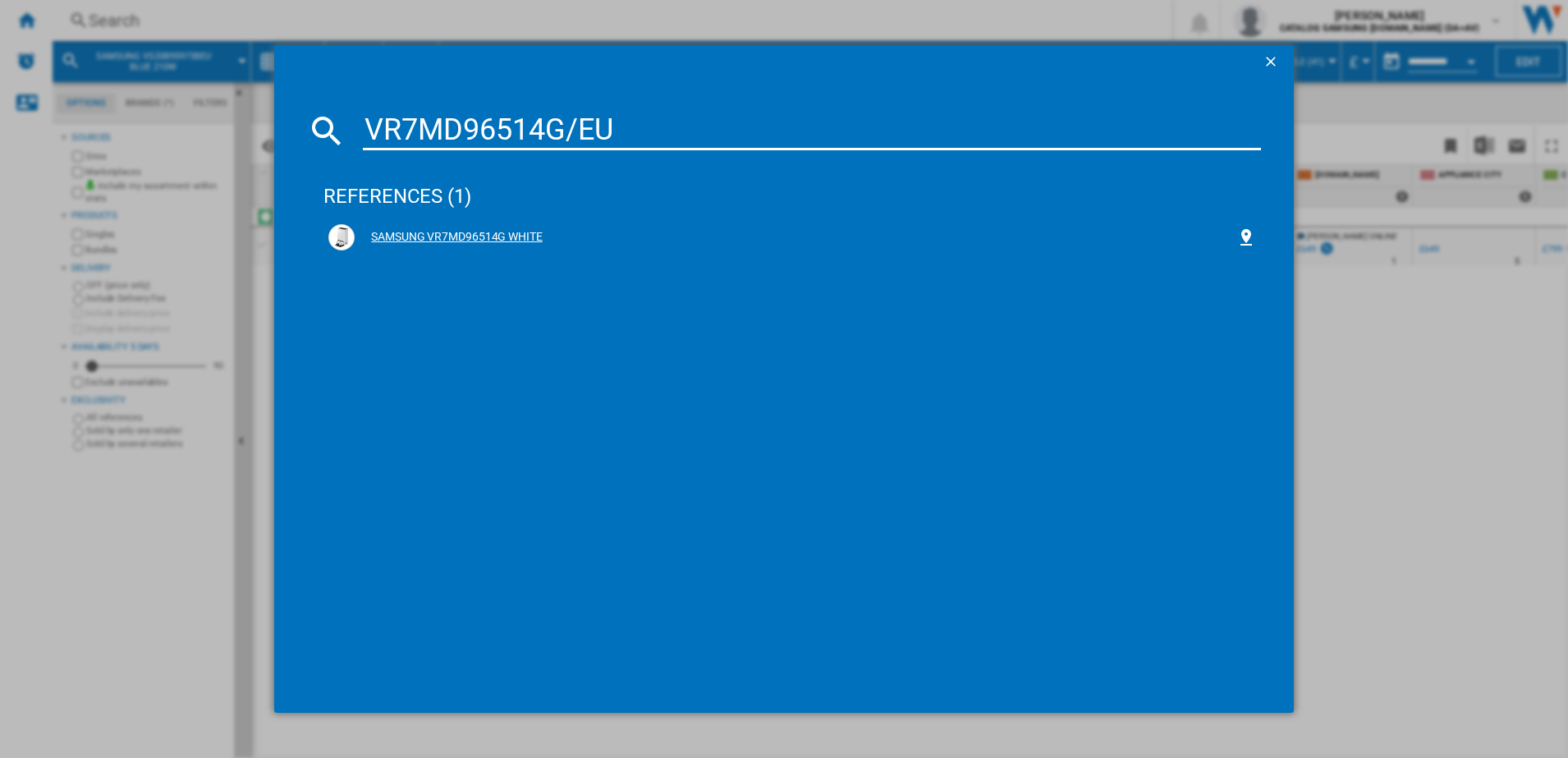
type input "VR7MD96514G/EU"
click at [466, 229] on div "SAMSUNG VR7MD96514G WHITE" at bounding box center [795, 237] width 882 height 17
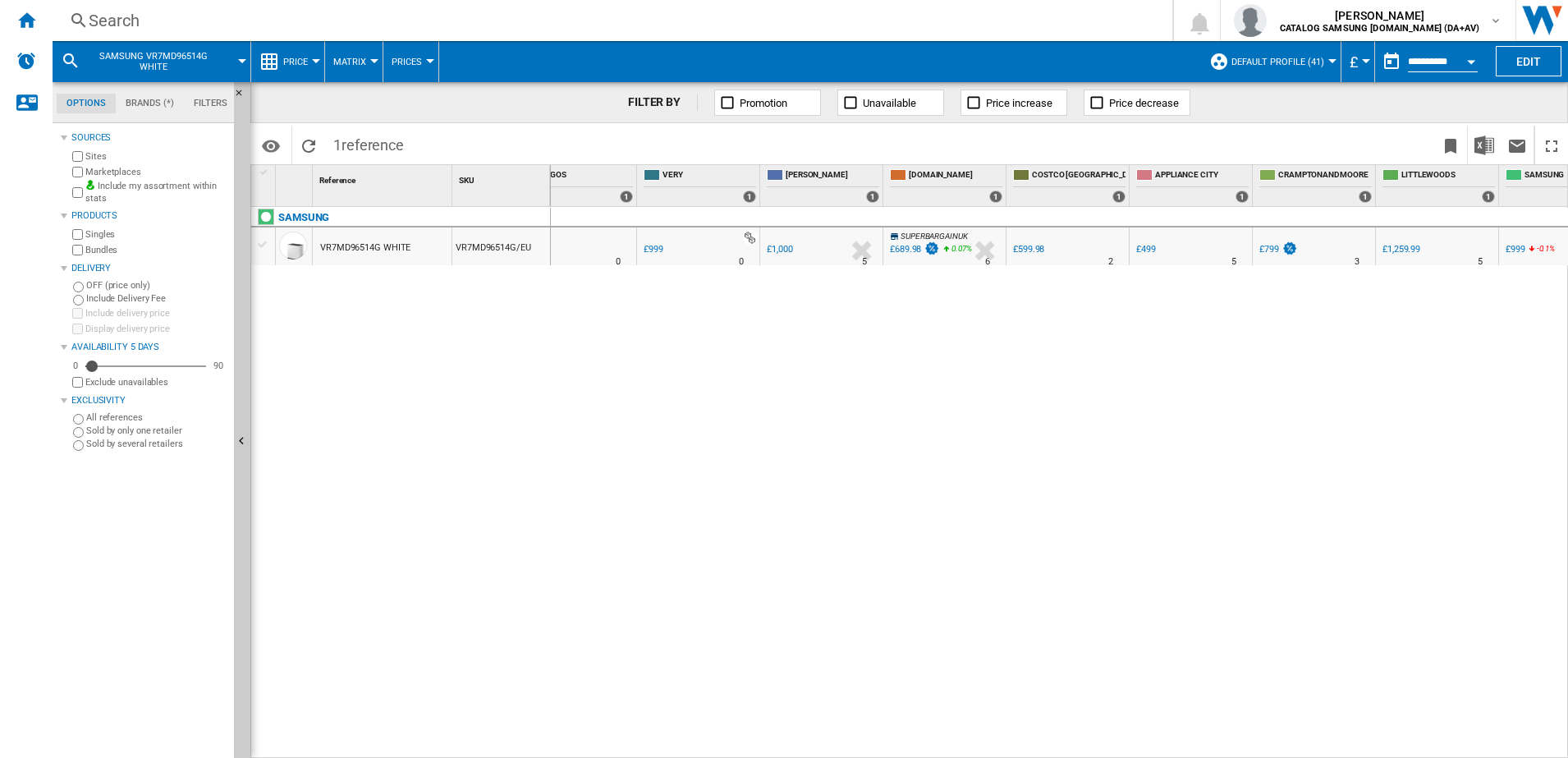
scroll to position [0, 324]
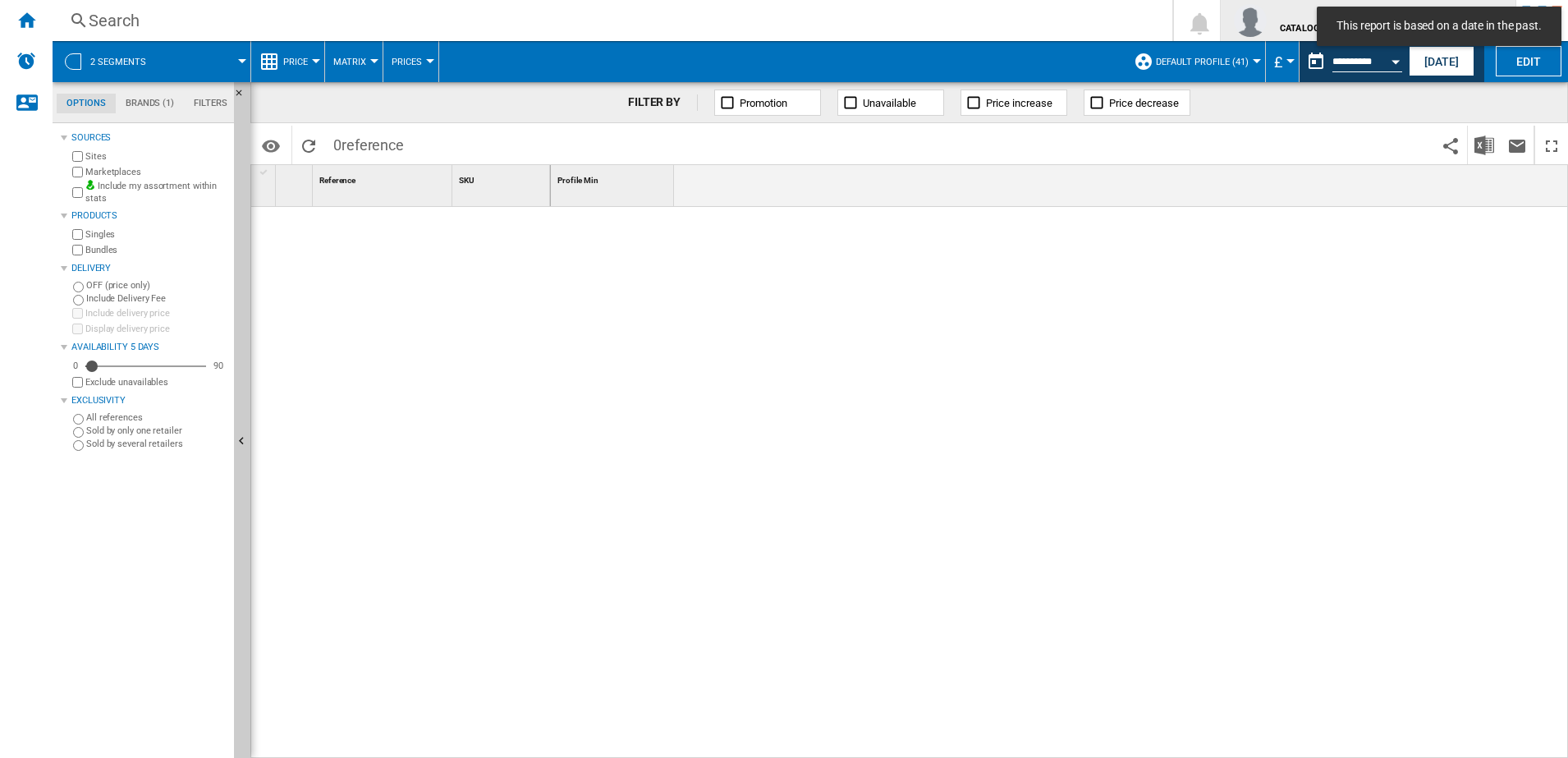
click at [1266, 13] on img "button" at bounding box center [1251, 21] width 33 height 33
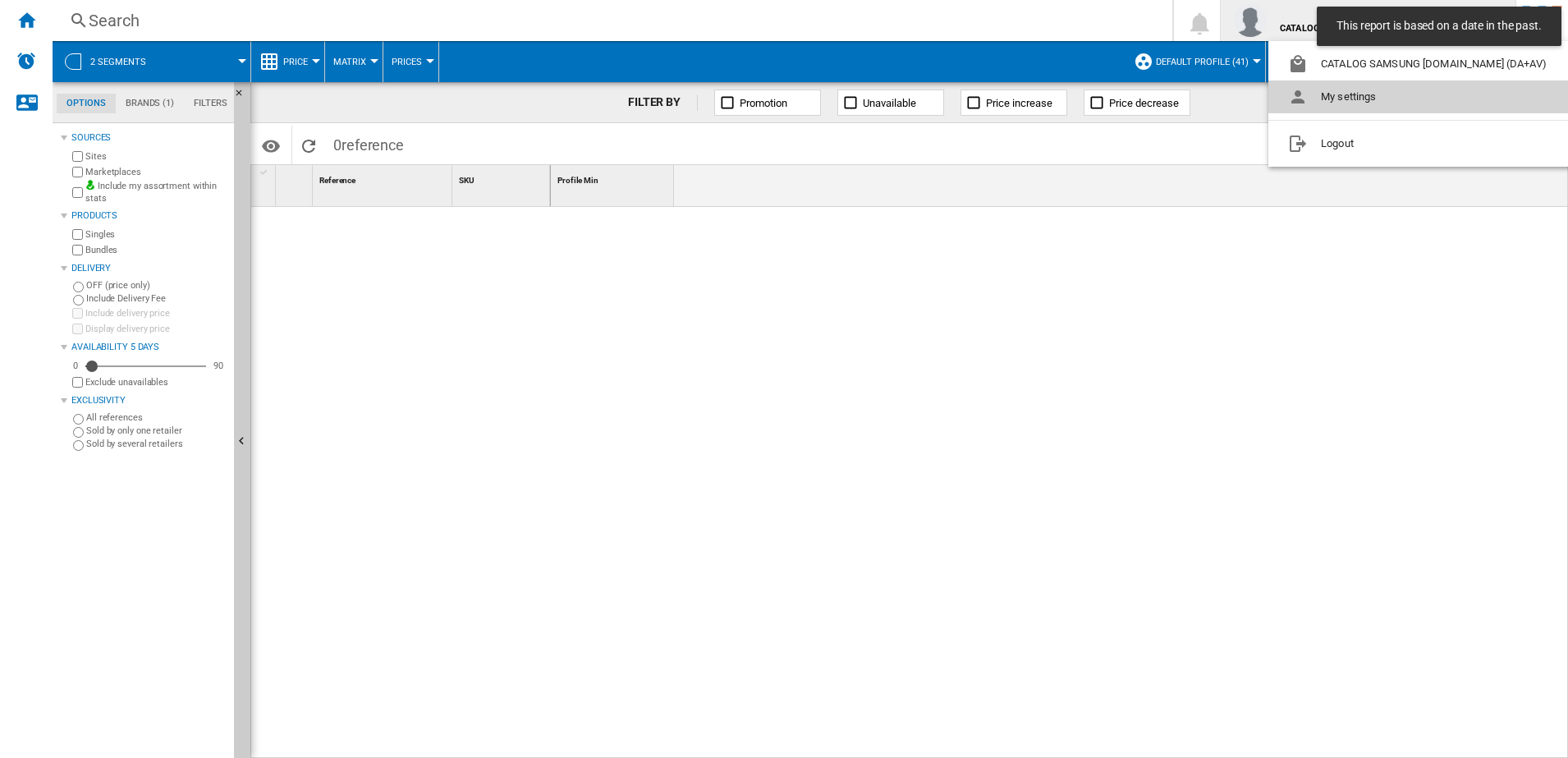
click at [1342, 104] on button "My settings" at bounding box center [1420, 97] width 304 height 33
